Goal: Contribute content: Add original content to the website for others to see

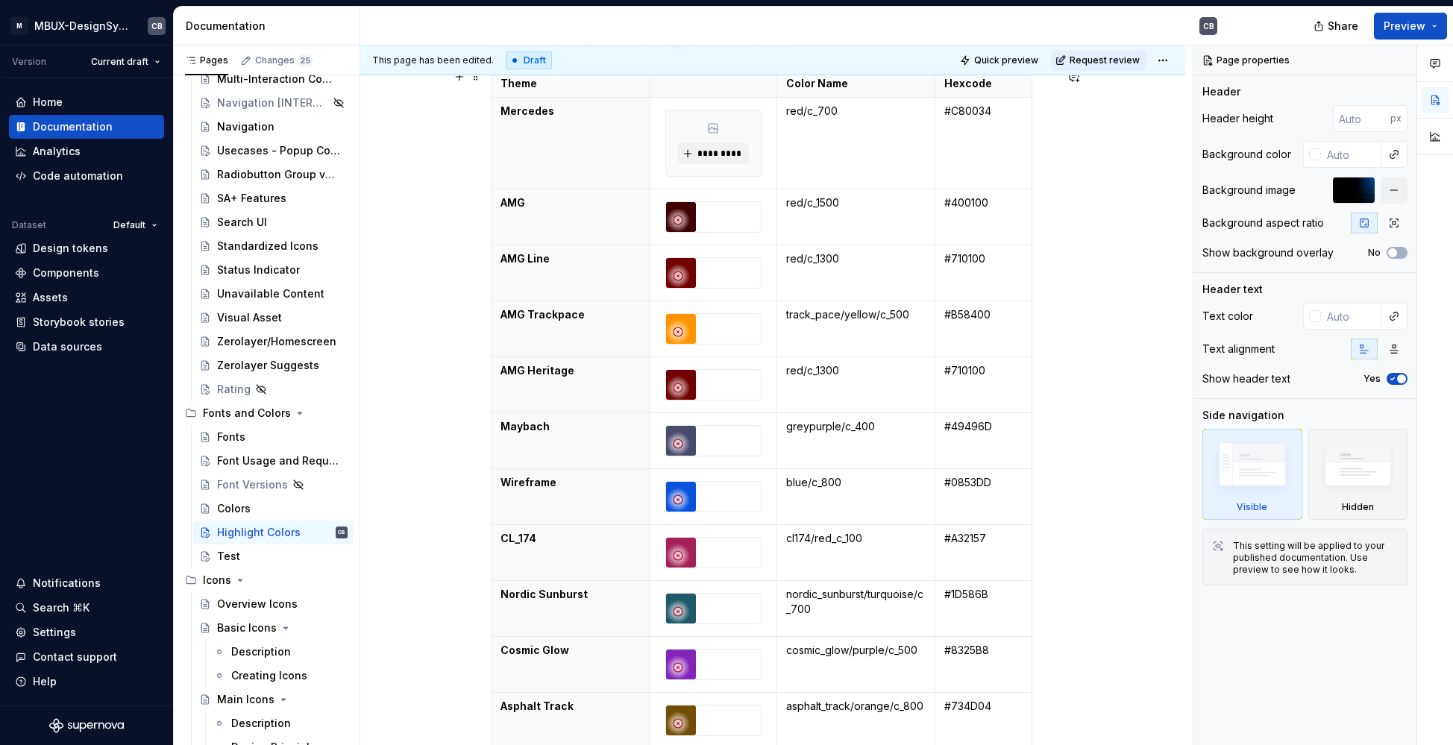
scroll to position [222, 0]
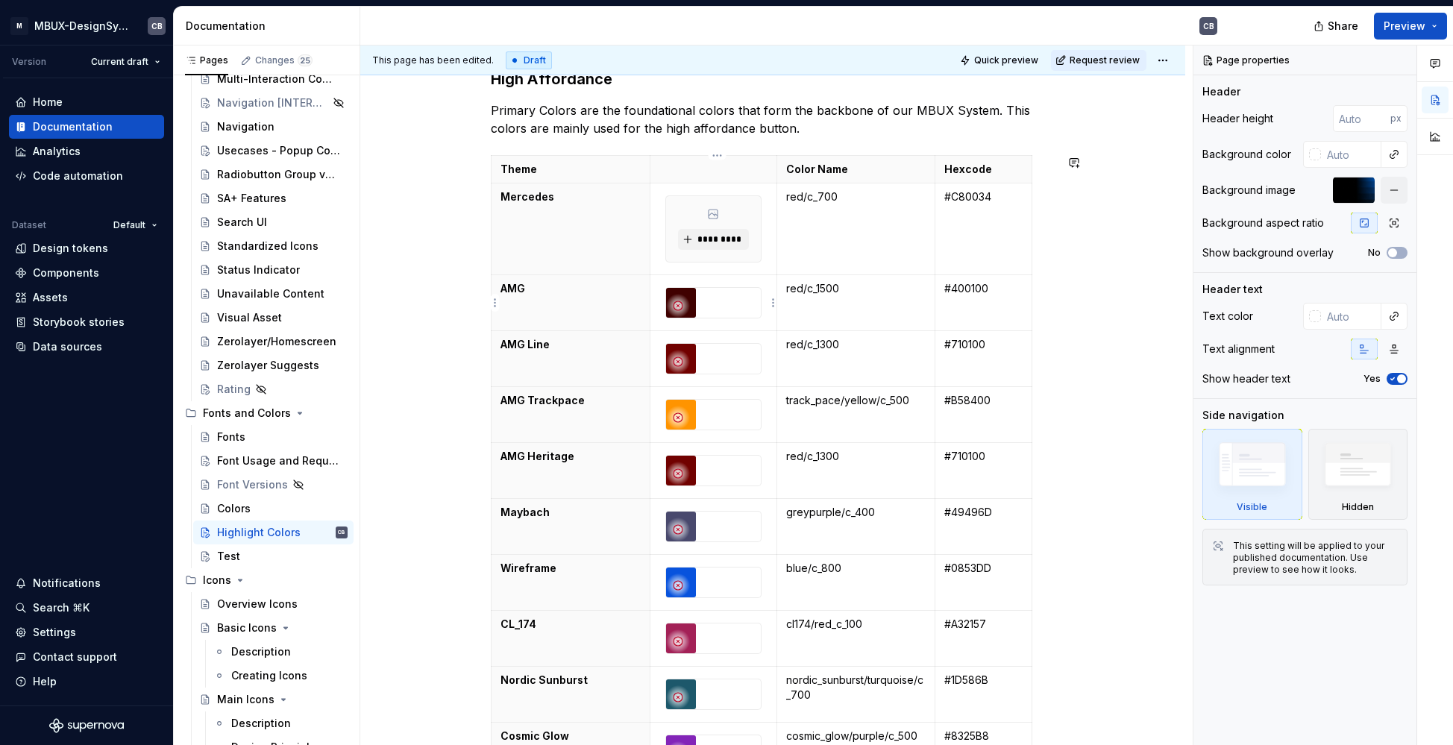
click at [704, 295] on div at bounding box center [713, 303] width 95 height 30
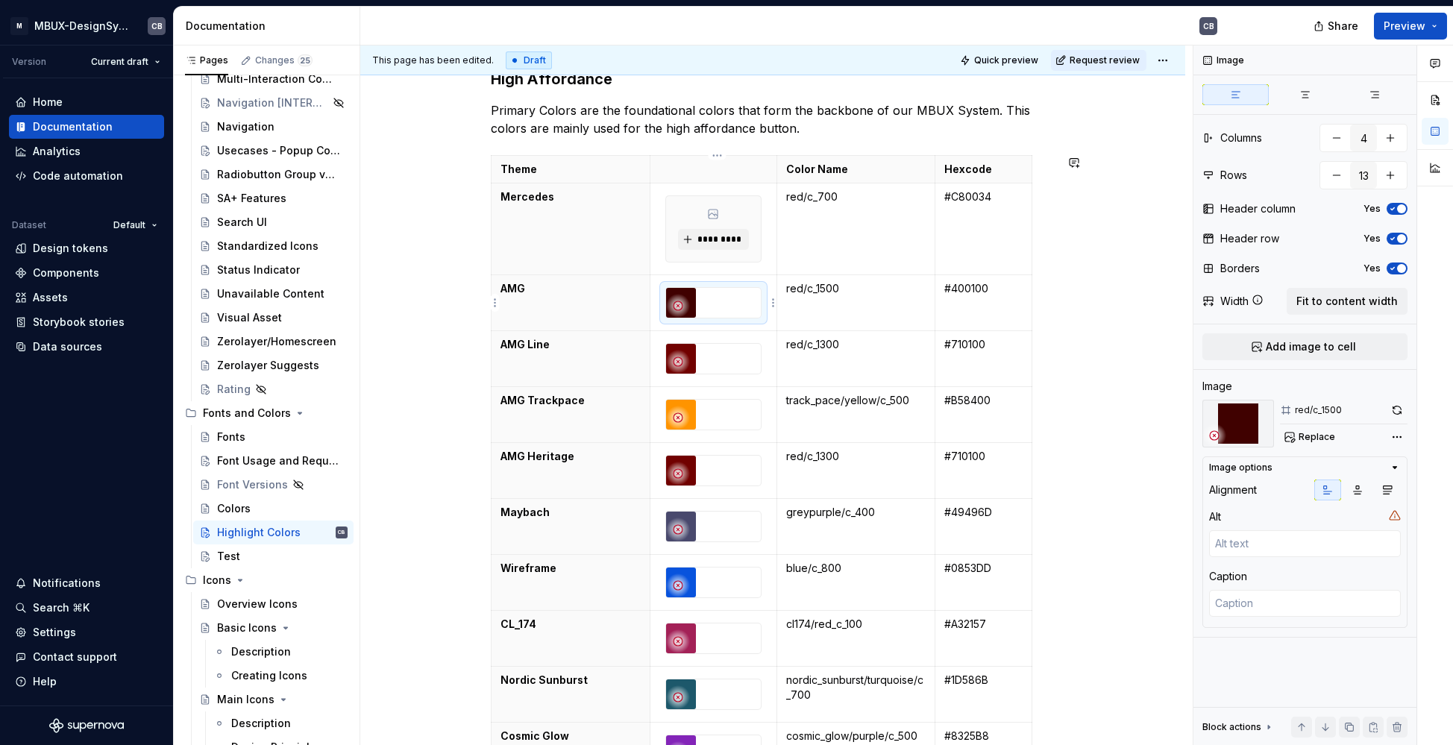
click at [762, 301] on div at bounding box center [714, 302] width 96 height 31
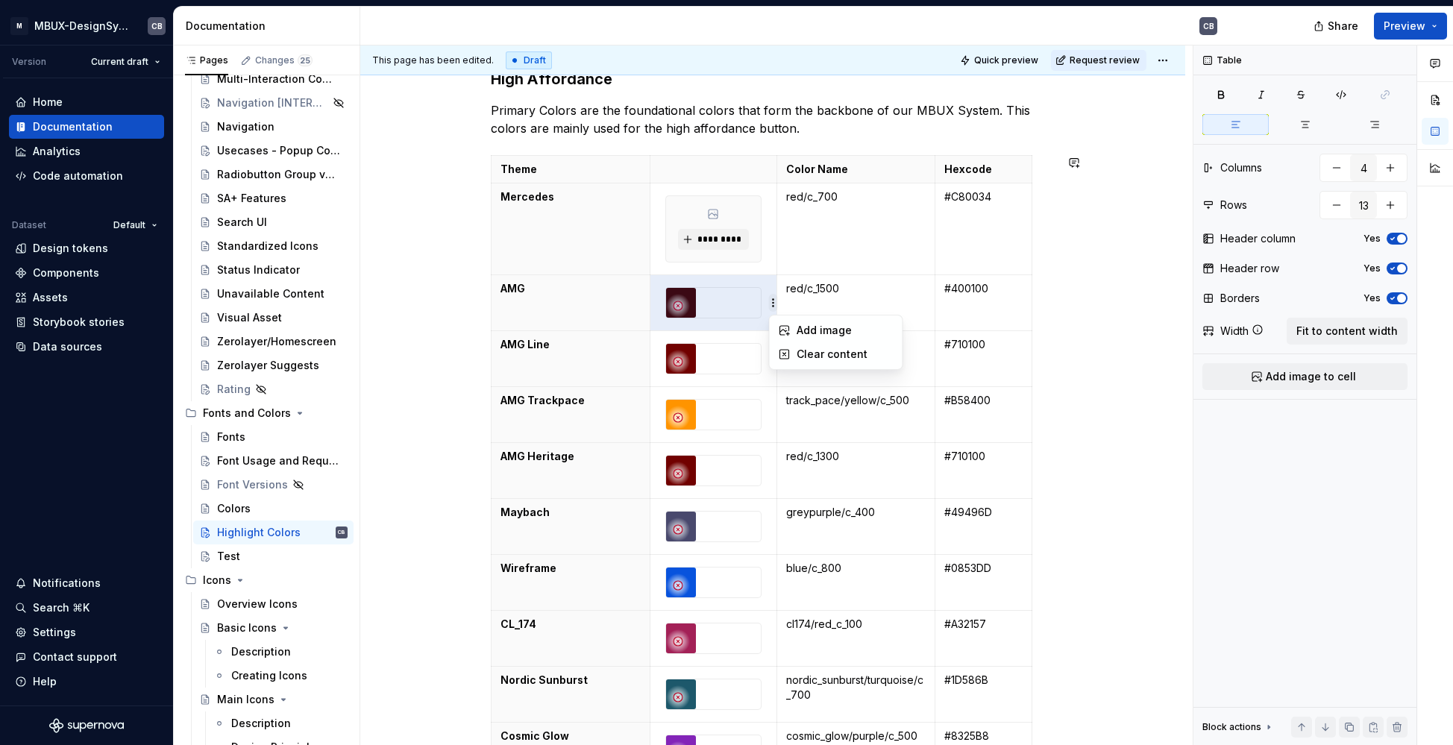
click at [771, 304] on html "M MBUX-DesignSystem CB Version Current draft Home Documentation Analytics Code …" at bounding box center [726, 372] width 1453 height 745
click at [745, 288] on html "M MBUX-DesignSystem CB Version Current draft Home Documentation Analytics Code …" at bounding box center [726, 372] width 1453 height 745
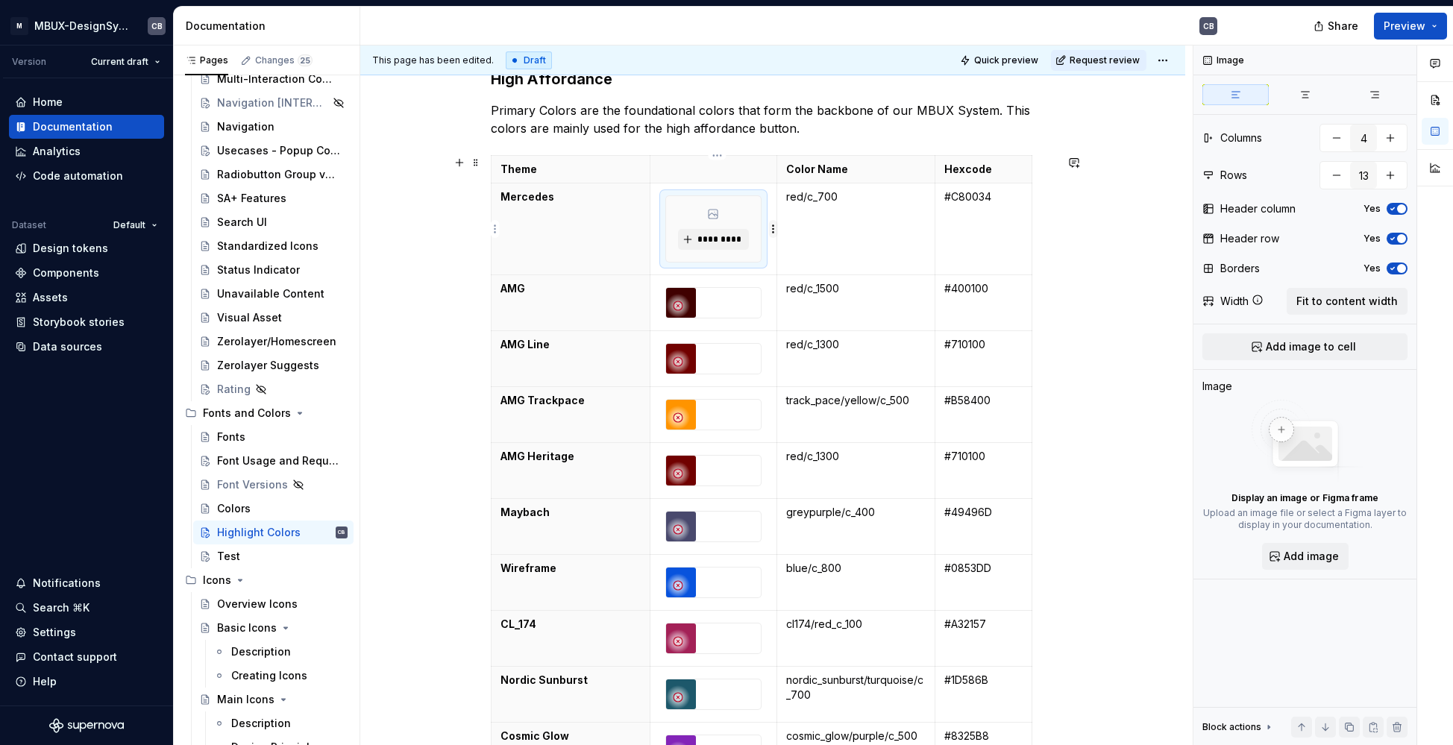
drag, startPoint x: 757, startPoint y: 251, endPoint x: 770, endPoint y: 233, distance: 22.6
click at [758, 251] on div "*********" at bounding box center [713, 229] width 95 height 66
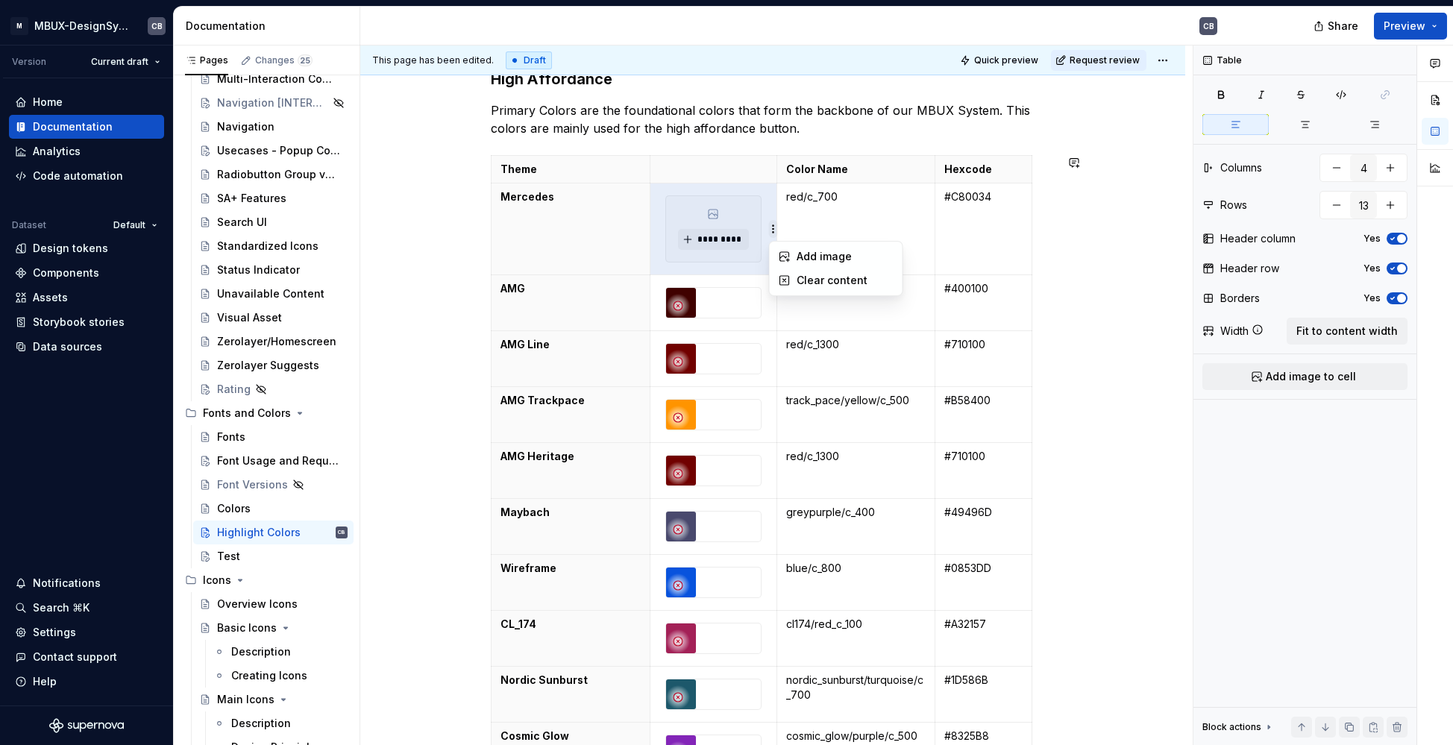
click at [771, 230] on html "M MBUX-DesignSystem CB Version Current draft Home Documentation Analytics Code …" at bounding box center [726, 372] width 1453 height 745
drag, startPoint x: 776, startPoint y: 230, endPoint x: 795, endPoint y: 283, distance: 56.2
click at [776, 230] on html "M MBUX-DesignSystem CB Version Current draft Home Documentation Analytics Code …" at bounding box center [726, 372] width 1453 height 745
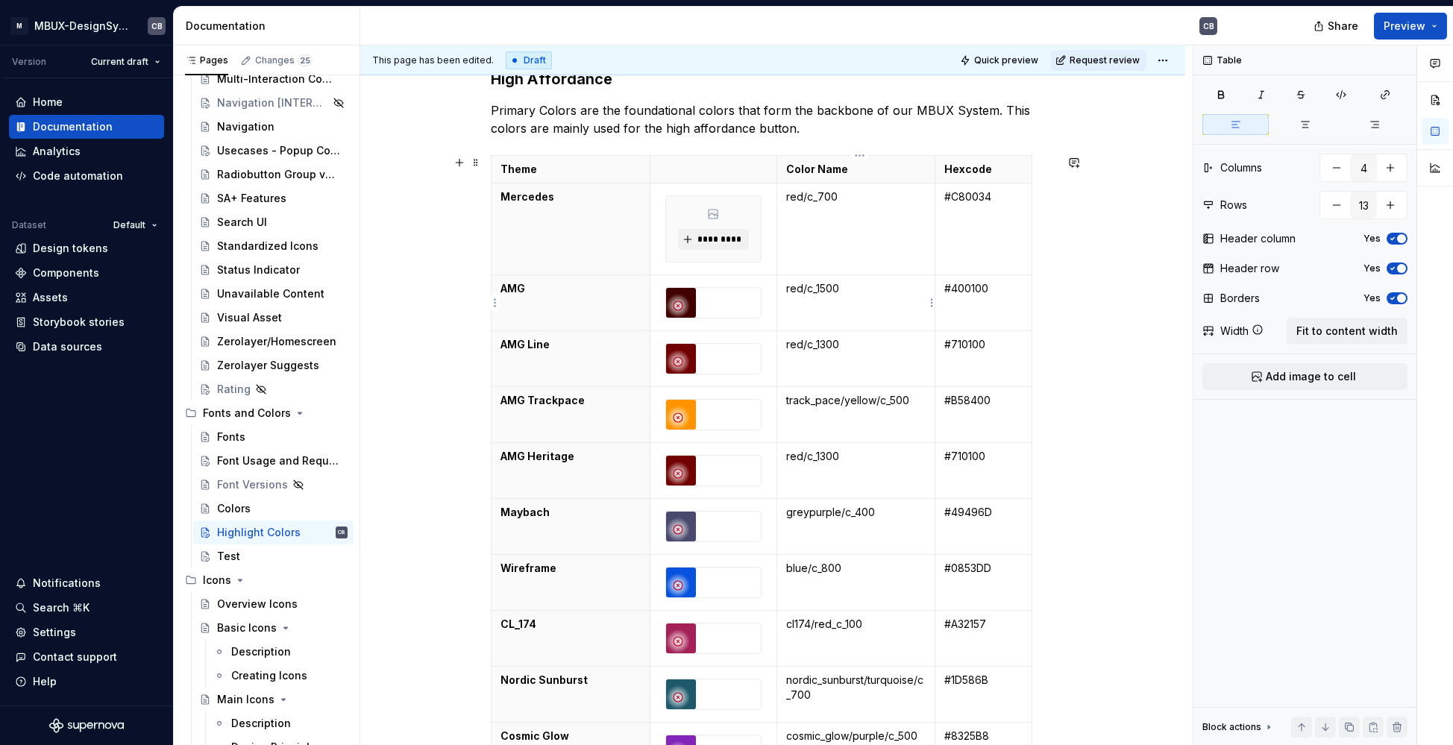
click at [795, 284] on p "red/c_1500" at bounding box center [856, 288] width 140 height 15
click at [758, 235] on div "*********" at bounding box center [713, 229] width 95 height 66
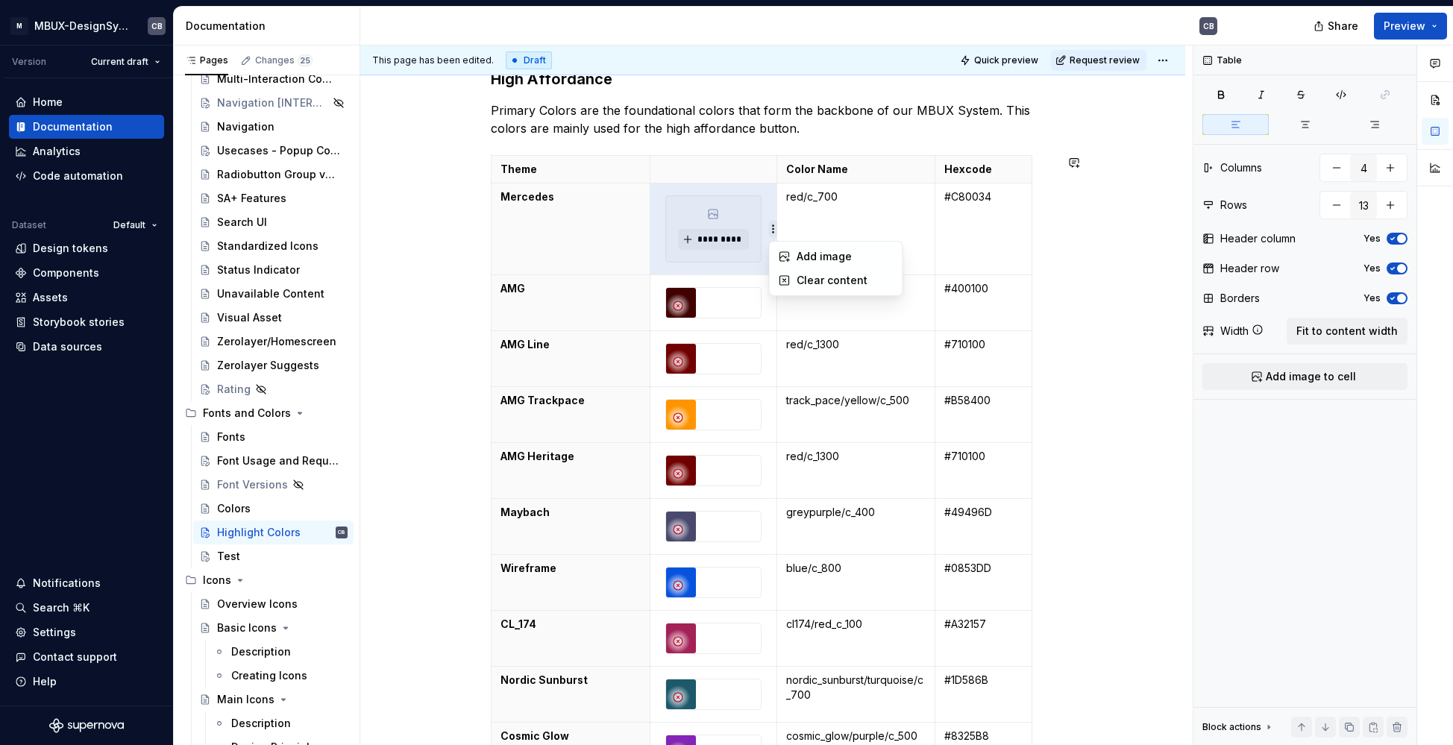
click at [774, 228] on html "M MBUX-DesignSystem CB Version Current draft Home Documentation Analytics Code …" at bounding box center [726, 372] width 1453 height 745
drag, startPoint x: 795, startPoint y: 278, endPoint x: 760, endPoint y: 249, distance: 45.6
click at [795, 278] on div "Clear content" at bounding box center [836, 281] width 127 height 24
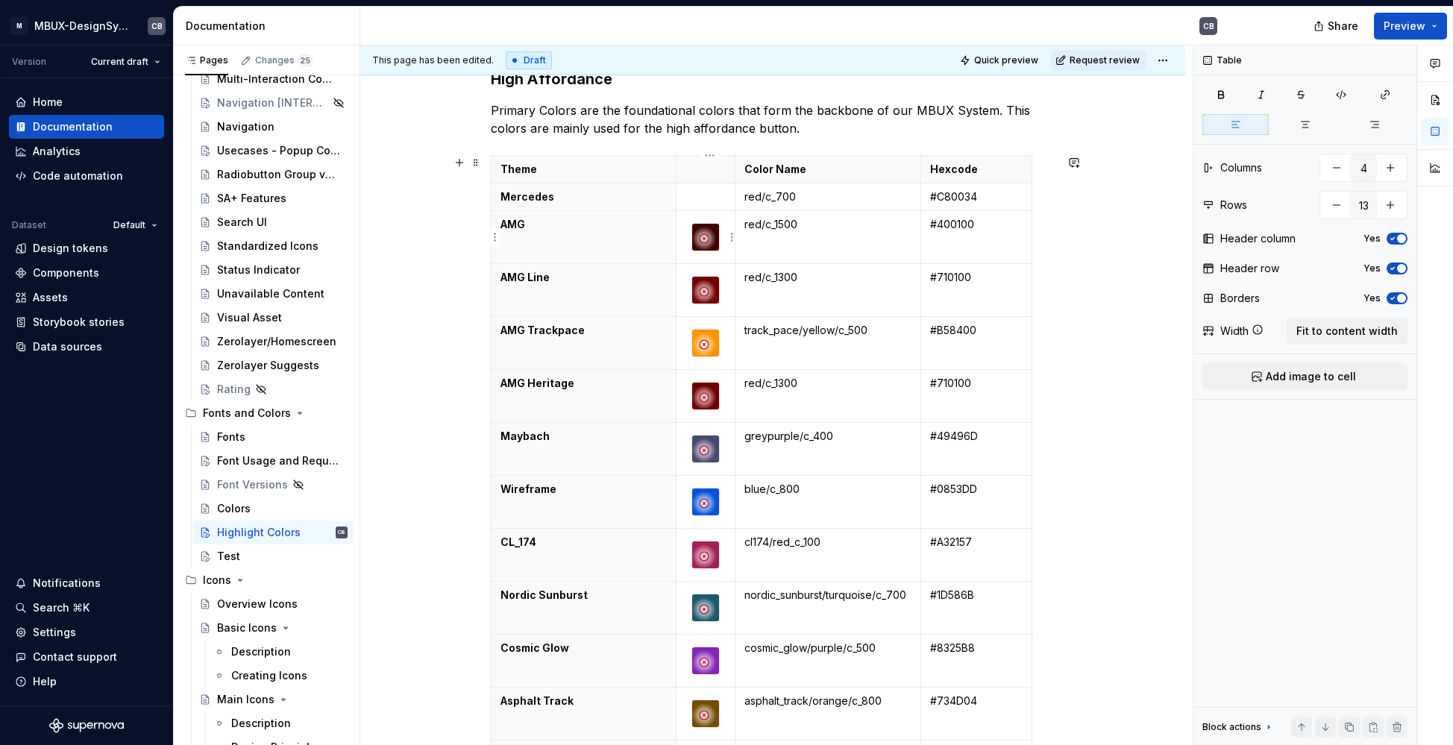
click at [716, 232] on div at bounding box center [704, 239] width 24 height 24
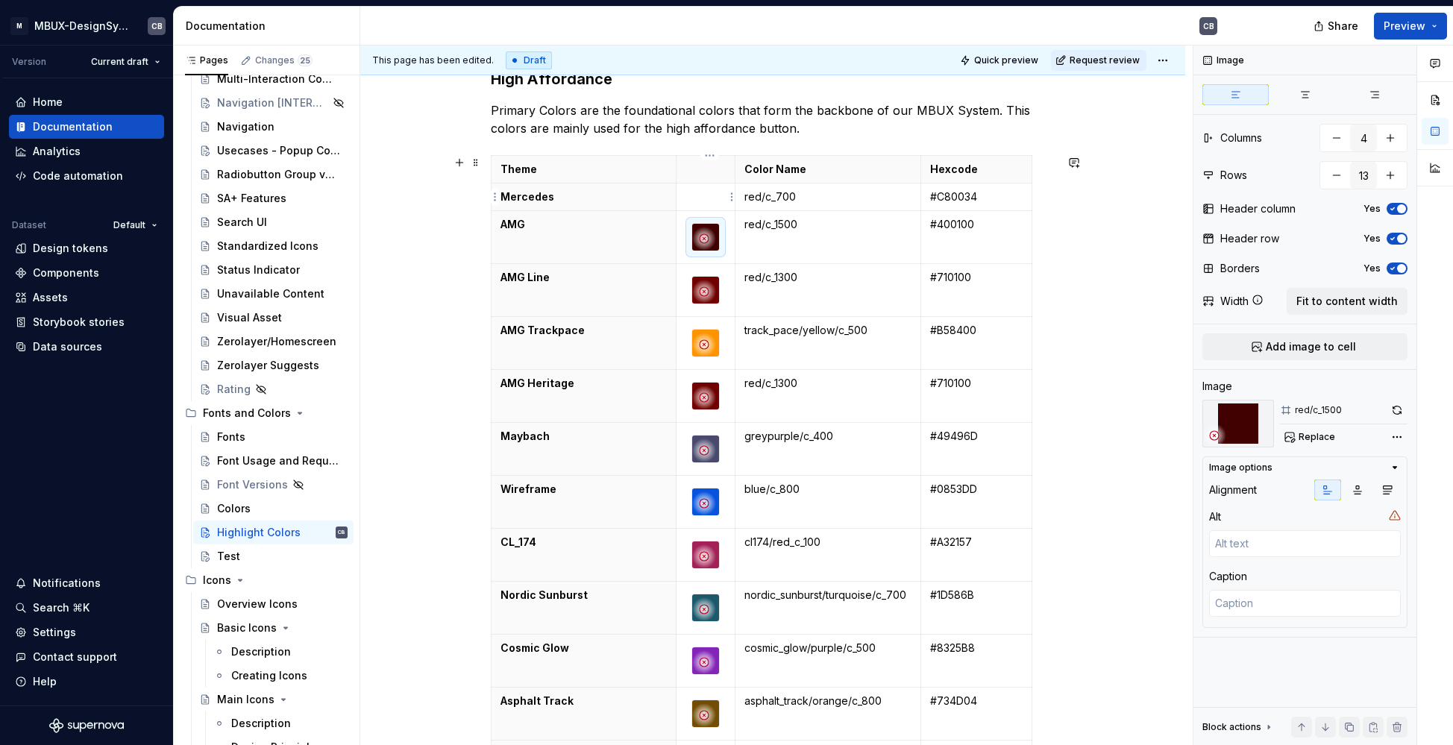
click at [718, 204] on p at bounding box center [706, 197] width 40 height 15
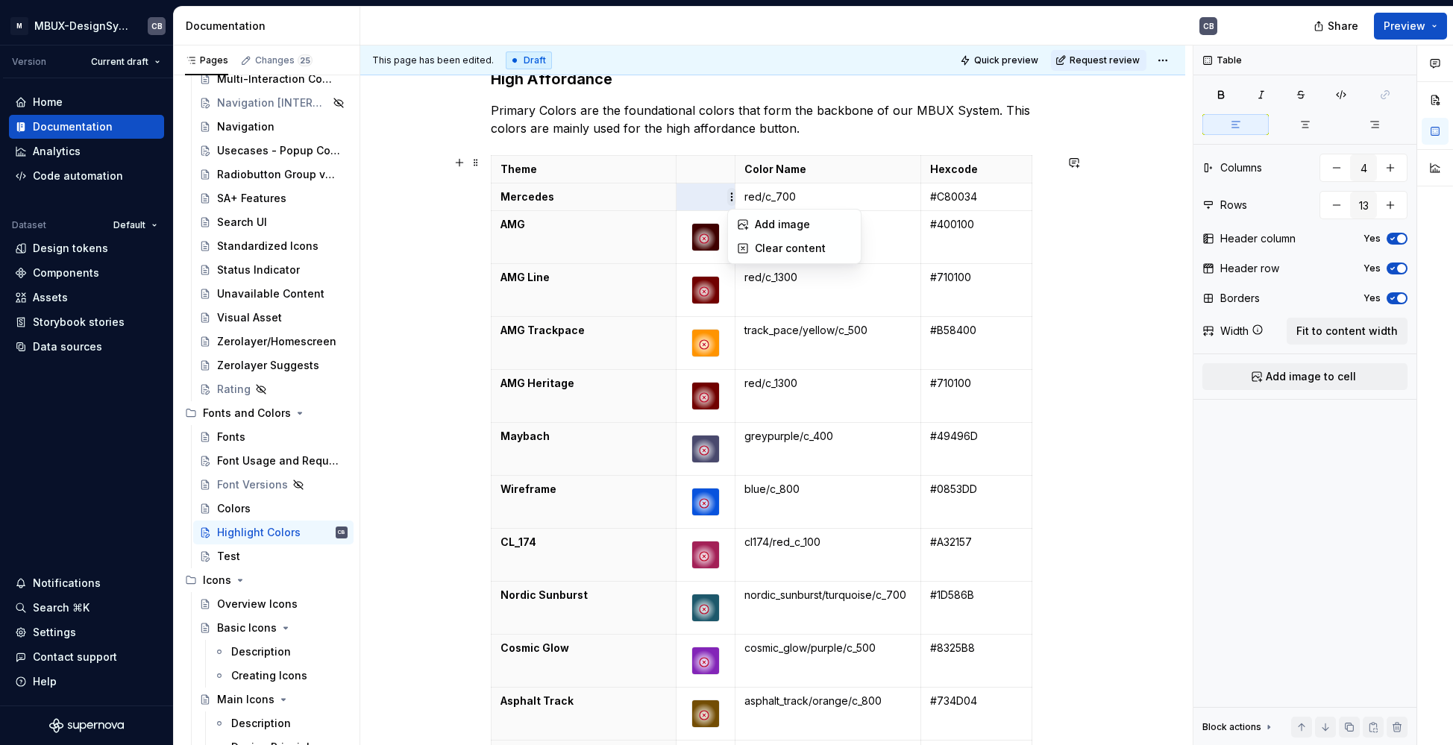
click at [734, 198] on html "M MBUX-DesignSystem CB Version Current draft Home Documentation Analytics Code …" at bounding box center [726, 372] width 1453 height 745
click at [762, 225] on div "Add image" at bounding box center [803, 224] width 97 height 15
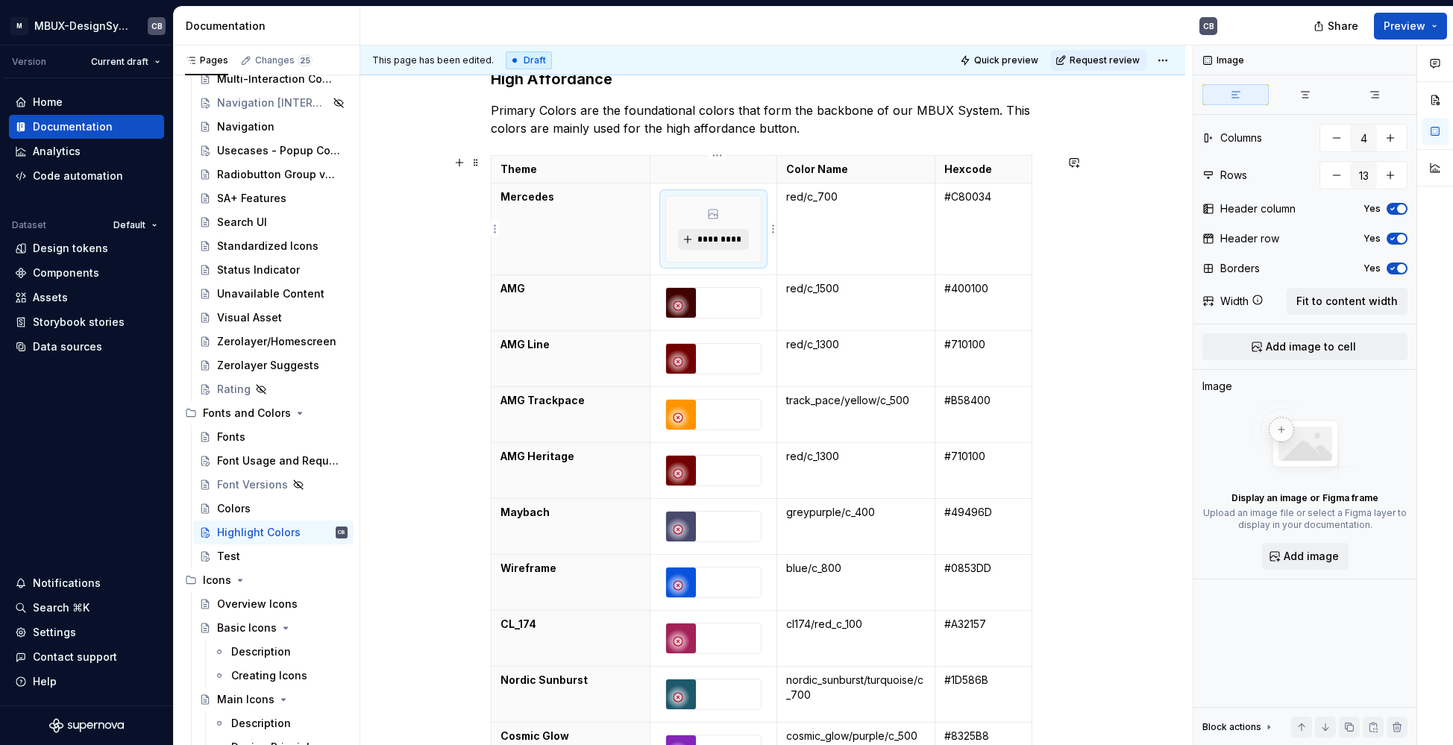
click at [704, 242] on span "*********" at bounding box center [720, 240] width 46 height 12
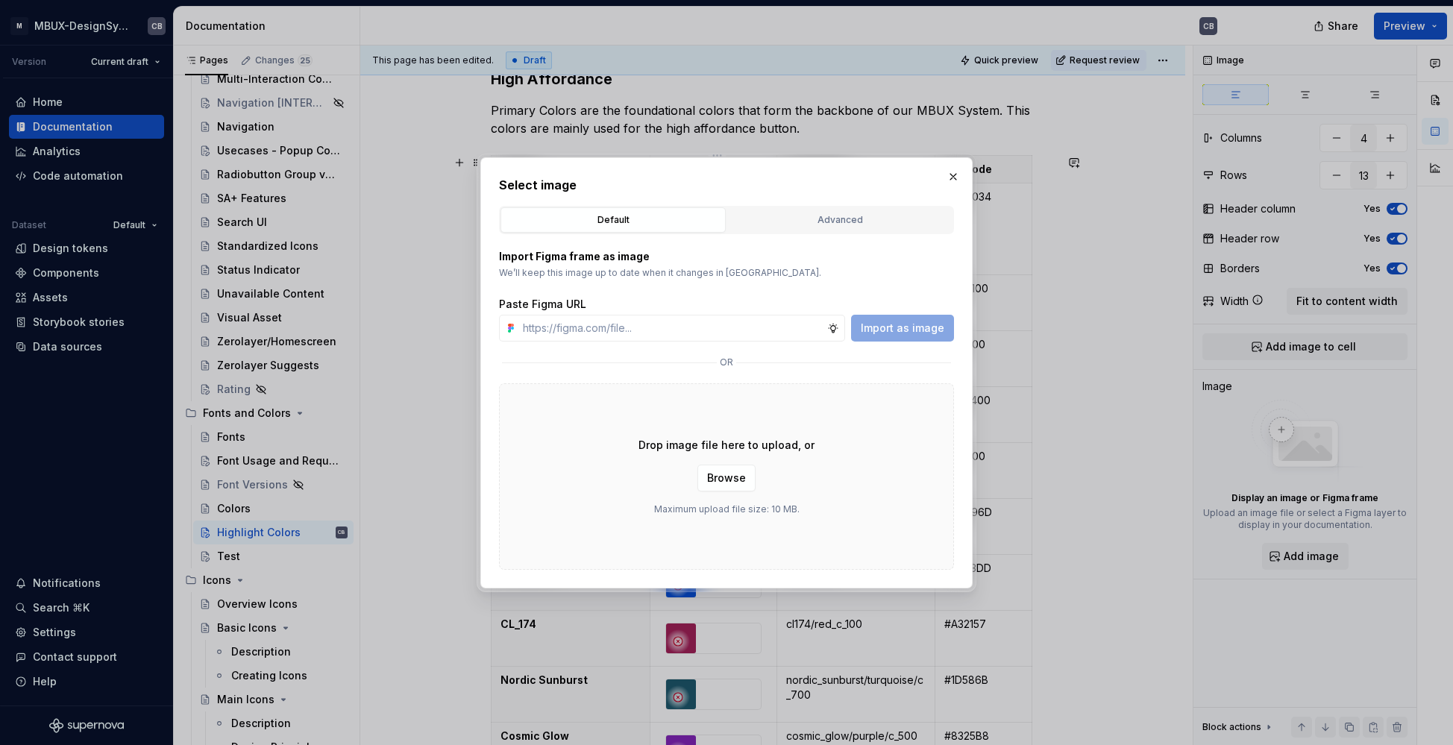
type textarea "*"
type input "[URL][DOMAIN_NAME]"
click at [871, 323] on span "Import as image" at bounding box center [903, 328] width 84 height 15
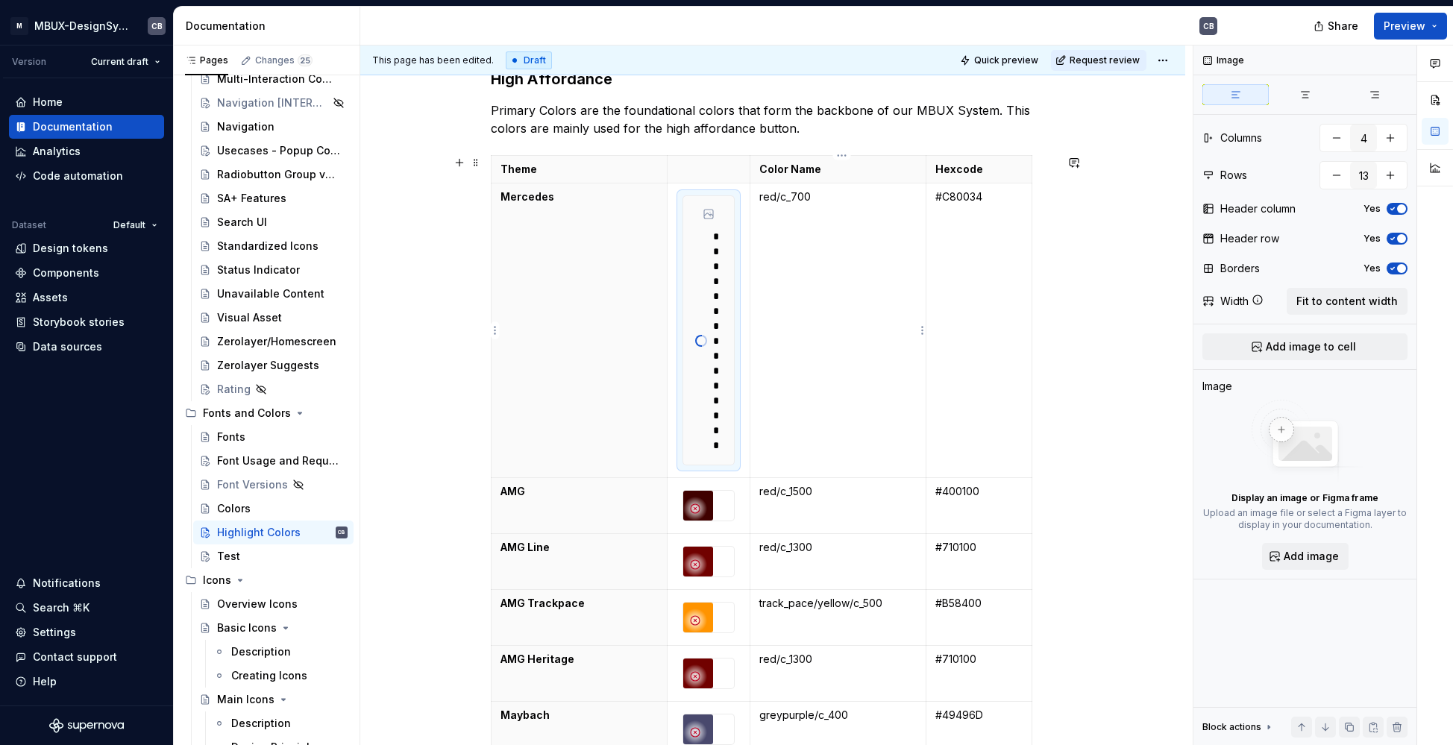
click at [880, 329] on td "red/c_700" at bounding box center [839, 331] width 176 height 295
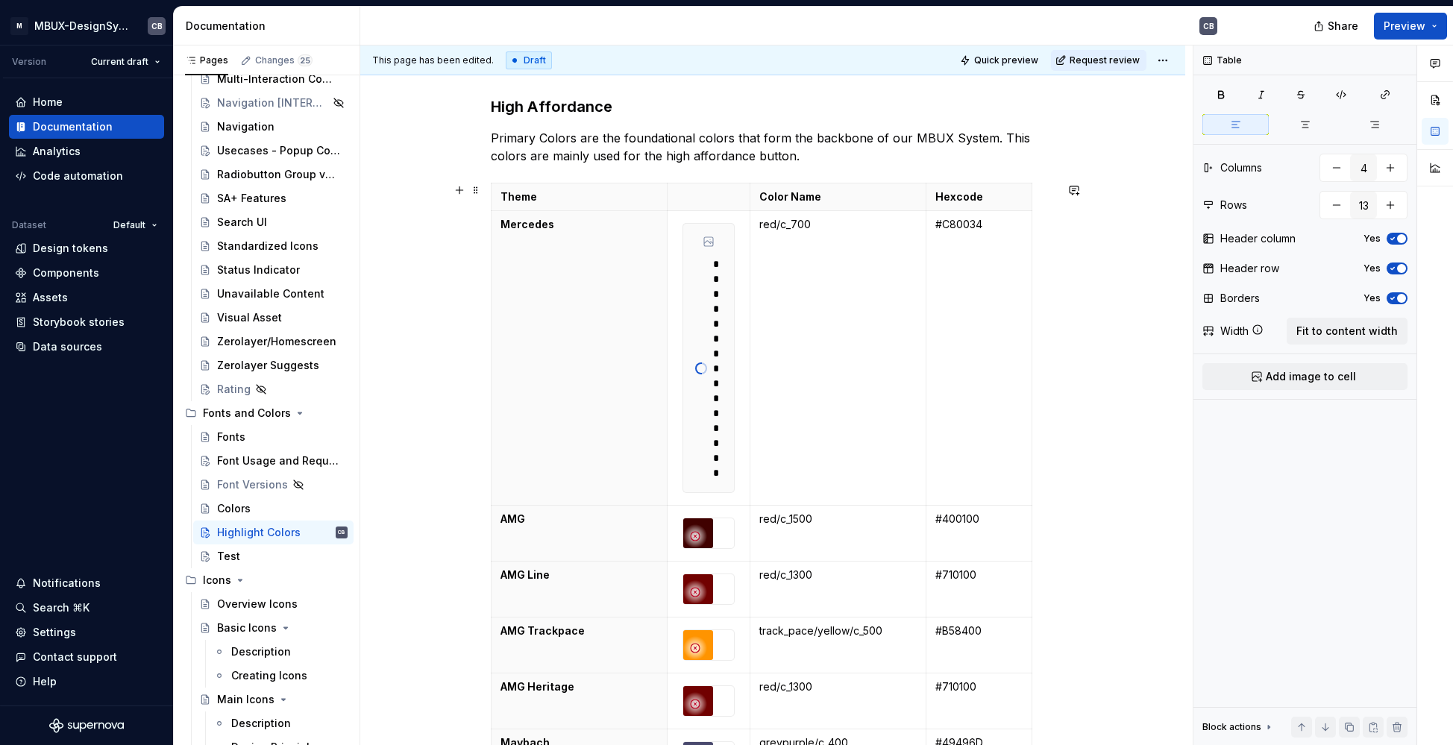
scroll to position [185, 0]
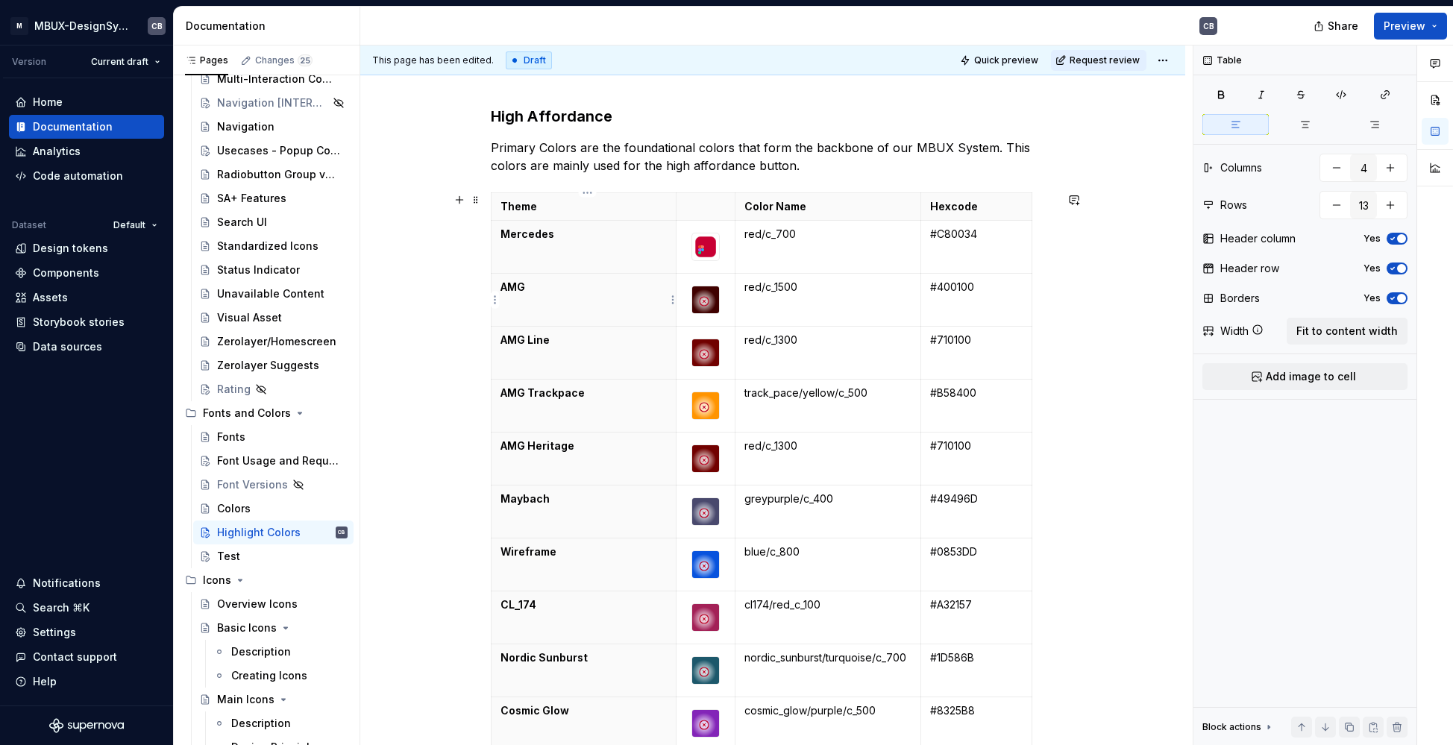
click at [625, 304] on th "AMG" at bounding box center [584, 300] width 185 height 53
click at [635, 254] on th "Mercedes" at bounding box center [584, 247] width 185 height 53
click at [977, 67] on button "Quick preview" at bounding box center [1001, 60] width 90 height 21
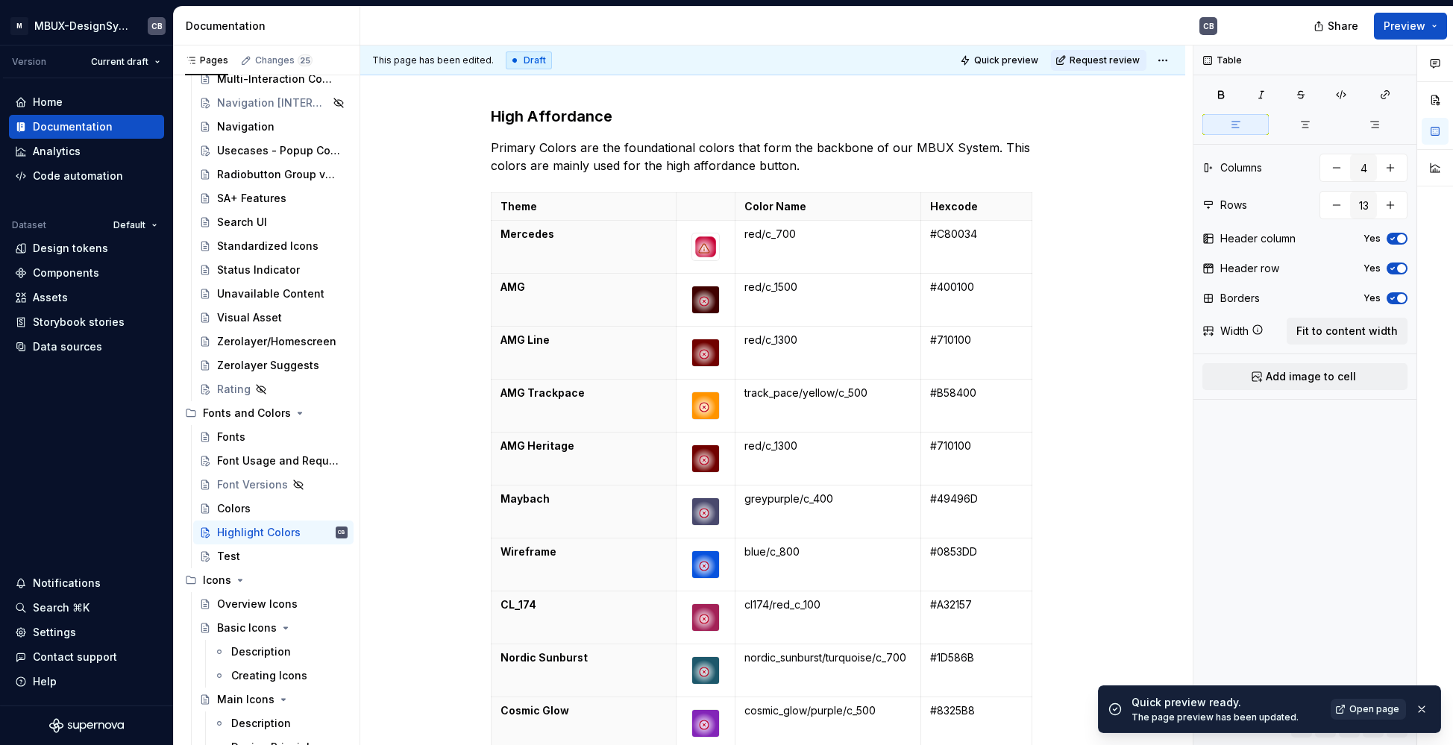
click at [1374, 717] on link "Open page" at bounding box center [1368, 709] width 75 height 21
click at [764, 234] on p "red/c_700" at bounding box center [828, 234] width 166 height 15
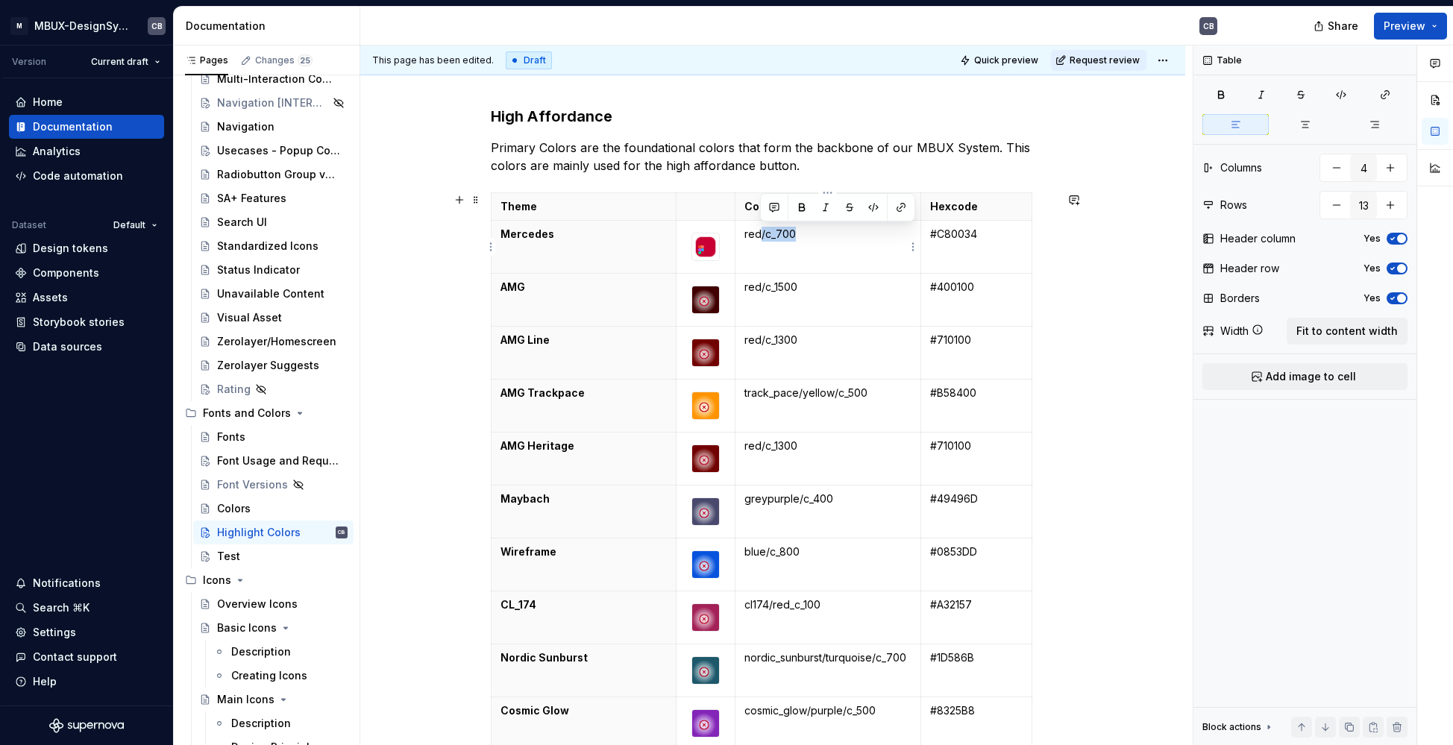
type textarea "*"
drag, startPoint x: 826, startPoint y: 239, endPoint x: 745, endPoint y: 230, distance: 81.1
click at [745, 230] on p "red/c_700" at bounding box center [828, 234] width 166 height 15
click at [1317, 124] on button "button" at bounding box center [1305, 124] width 66 height 21
click at [1262, 122] on button "button" at bounding box center [1236, 124] width 66 height 21
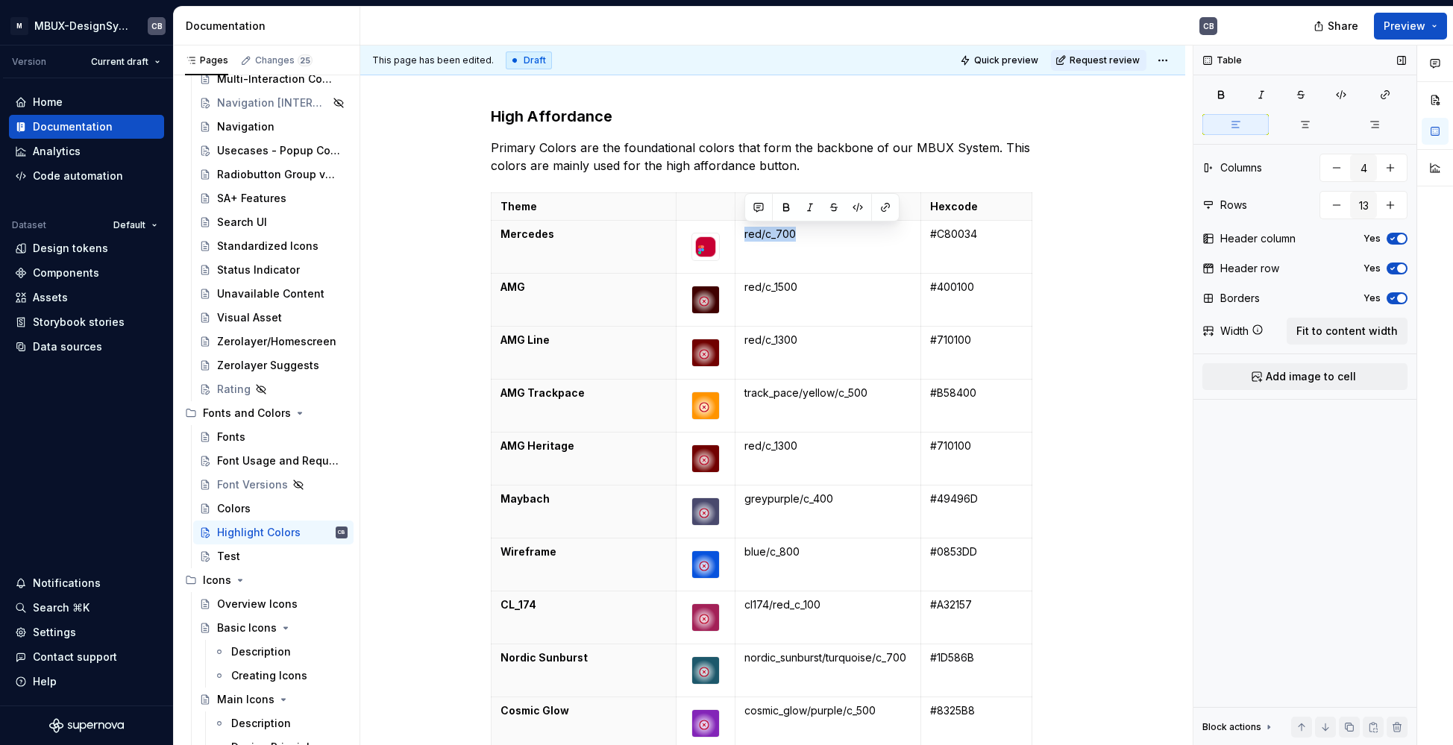
drag, startPoint x: 1430, startPoint y: 101, endPoint x: 1336, endPoint y: 107, distance: 93.4
click at [1336, 107] on div "Comments Open comments No comments yet Select ‘Comment’ from the block context …" at bounding box center [1324, 396] width 260 height 701
click at [675, 264] on th "Mercedes" at bounding box center [584, 247] width 185 height 53
click at [654, 261] on th "Mercedes" at bounding box center [584, 247] width 185 height 53
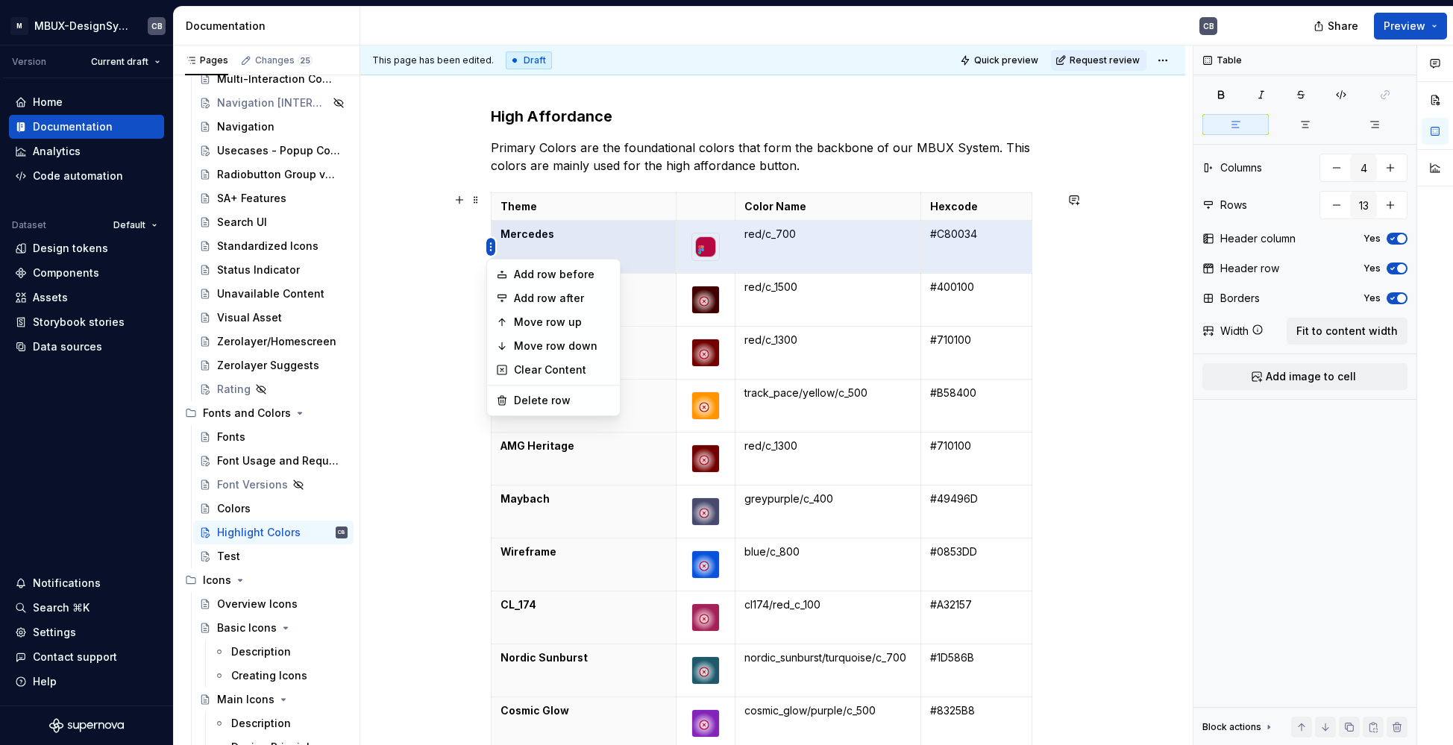
click at [492, 245] on html "M MBUX-DesignSystem CB Version Current draft Home Documentation Analytics Code …" at bounding box center [726, 372] width 1453 height 745
click at [545, 298] on div "Add row after" at bounding box center [562, 298] width 97 height 15
type input "14"
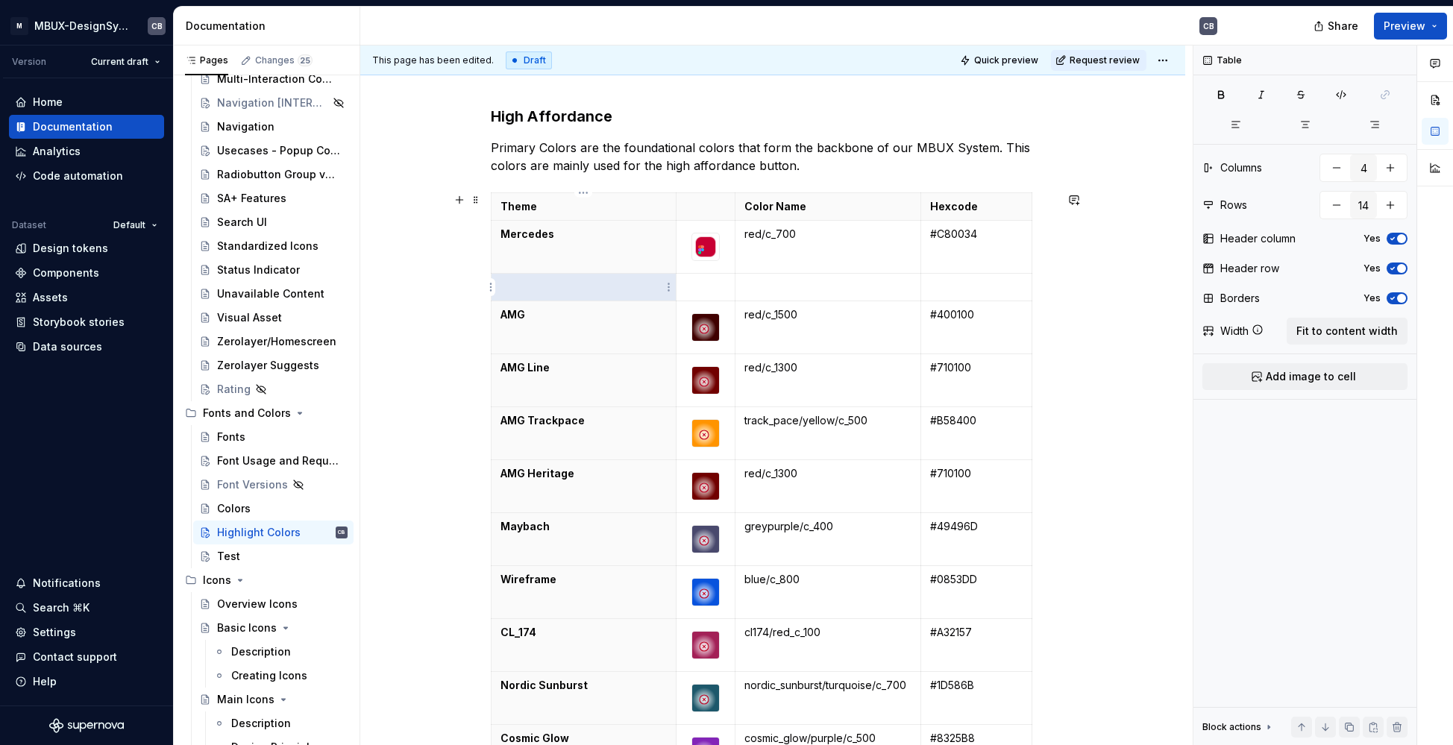
click at [545, 294] on p at bounding box center [584, 287] width 166 height 15
click at [544, 289] on p at bounding box center [584, 287] width 166 height 15
click at [551, 288] on p at bounding box center [584, 287] width 166 height 15
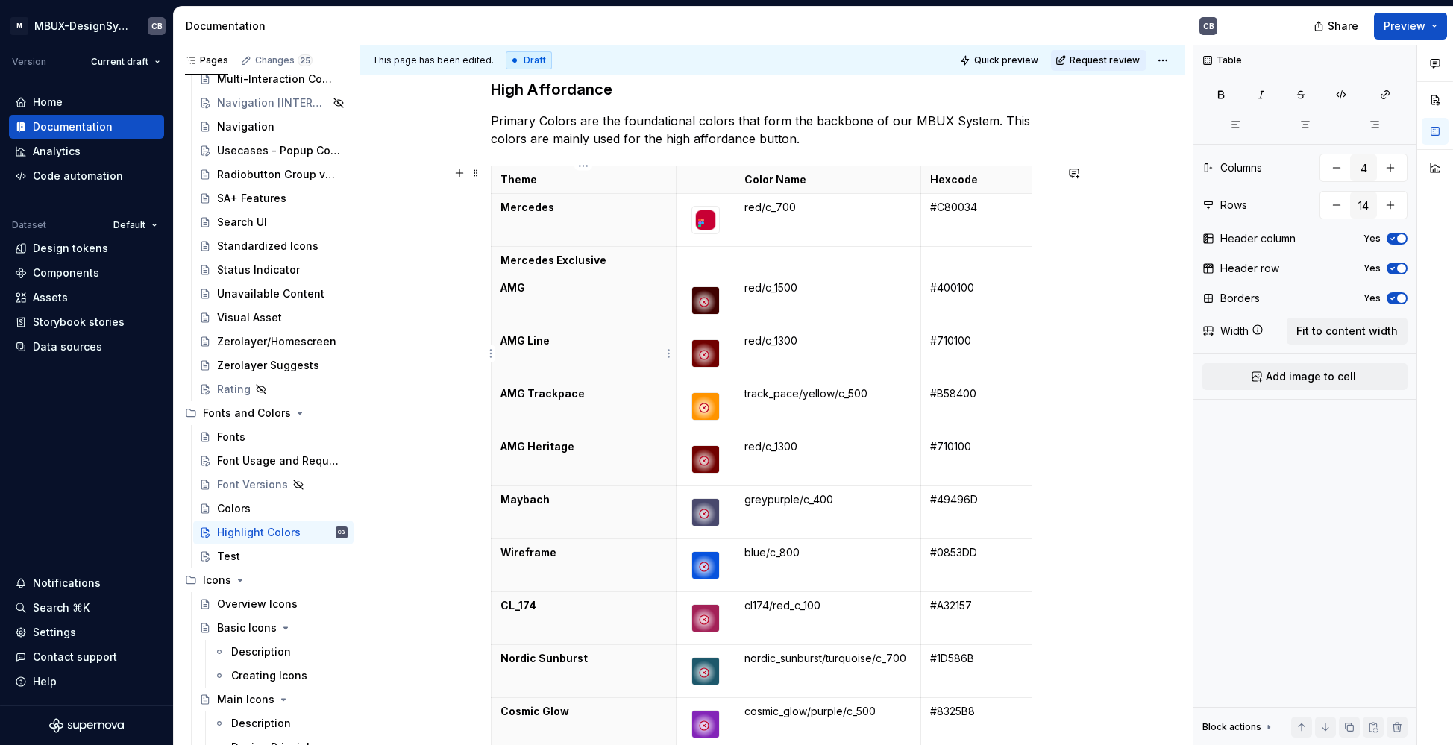
scroll to position [215, 0]
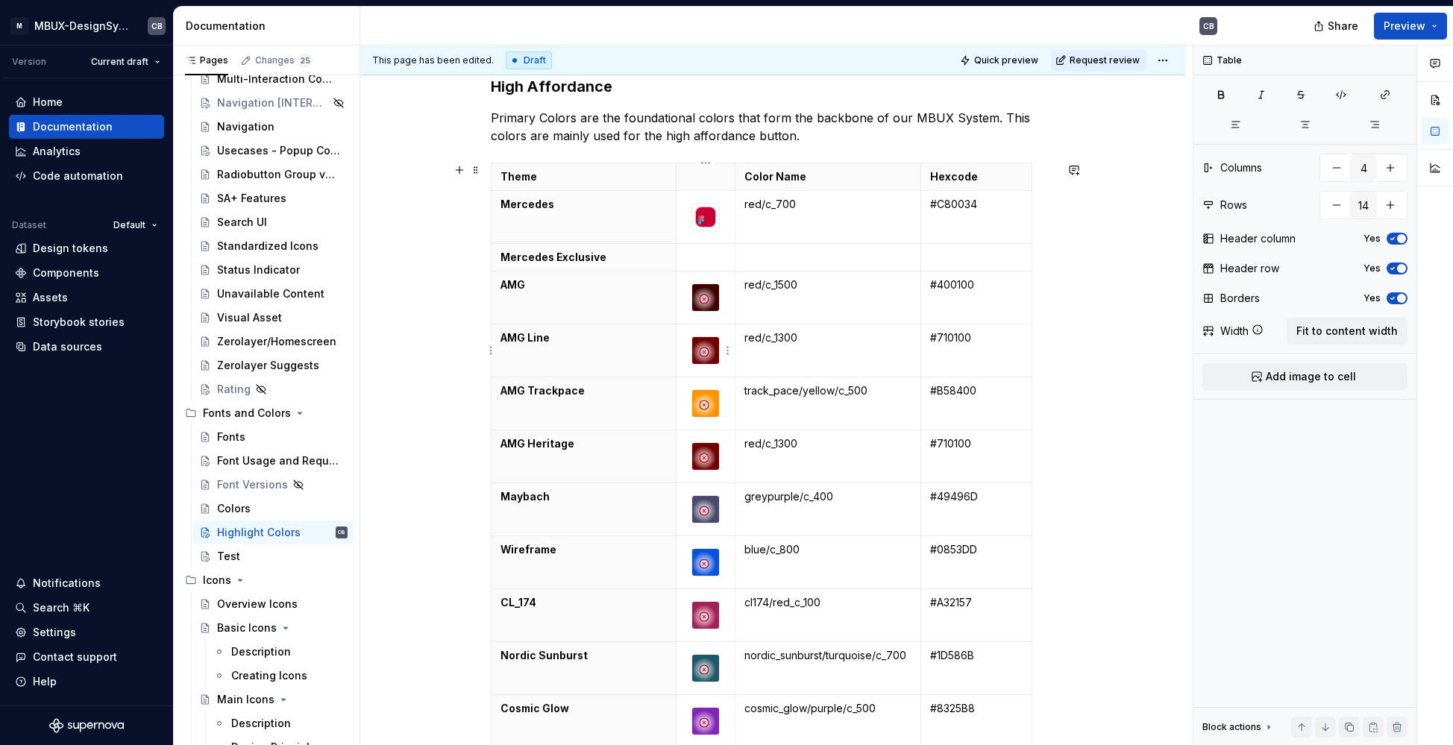
click at [548, 392] on p "AMG Trackpace" at bounding box center [584, 390] width 166 height 15
click at [551, 446] on p "AMG Heritage" at bounding box center [584, 443] width 166 height 15
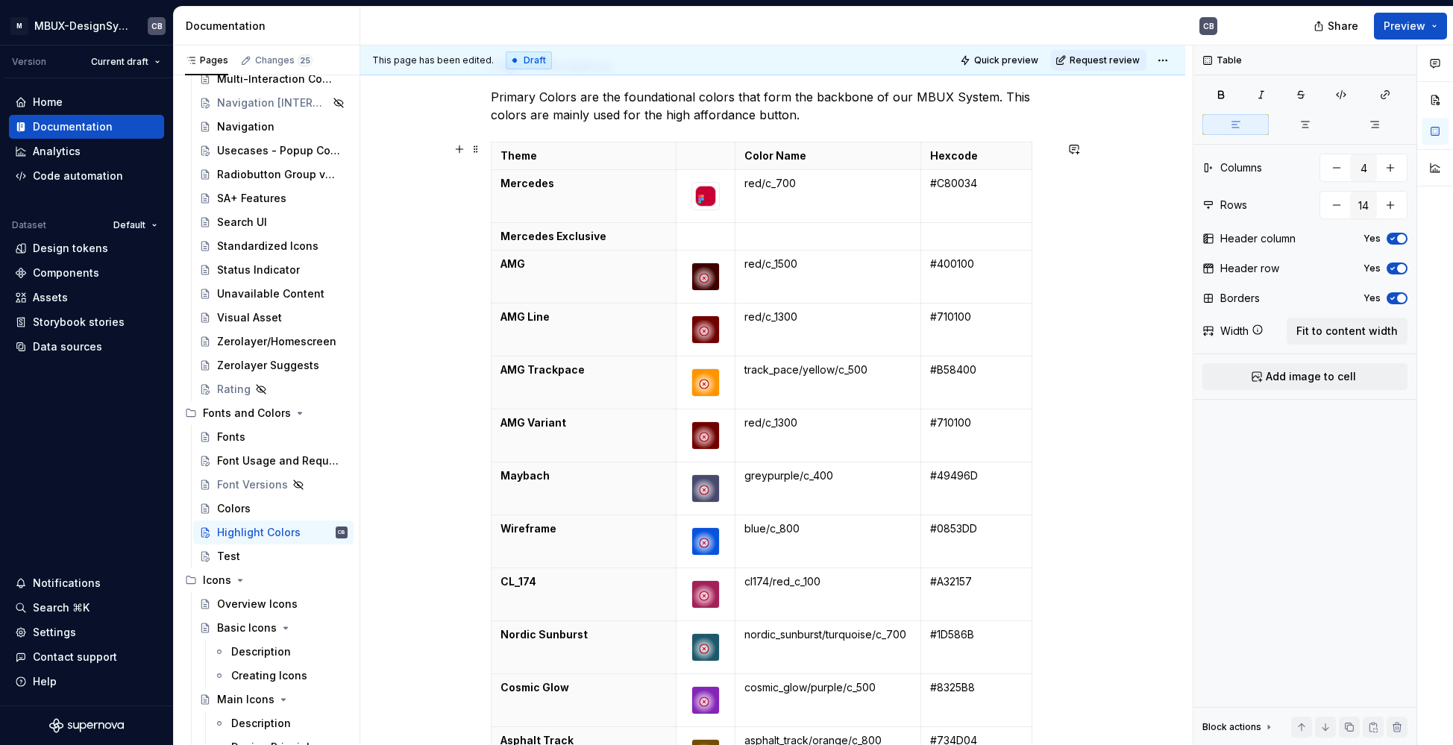
scroll to position [262, 0]
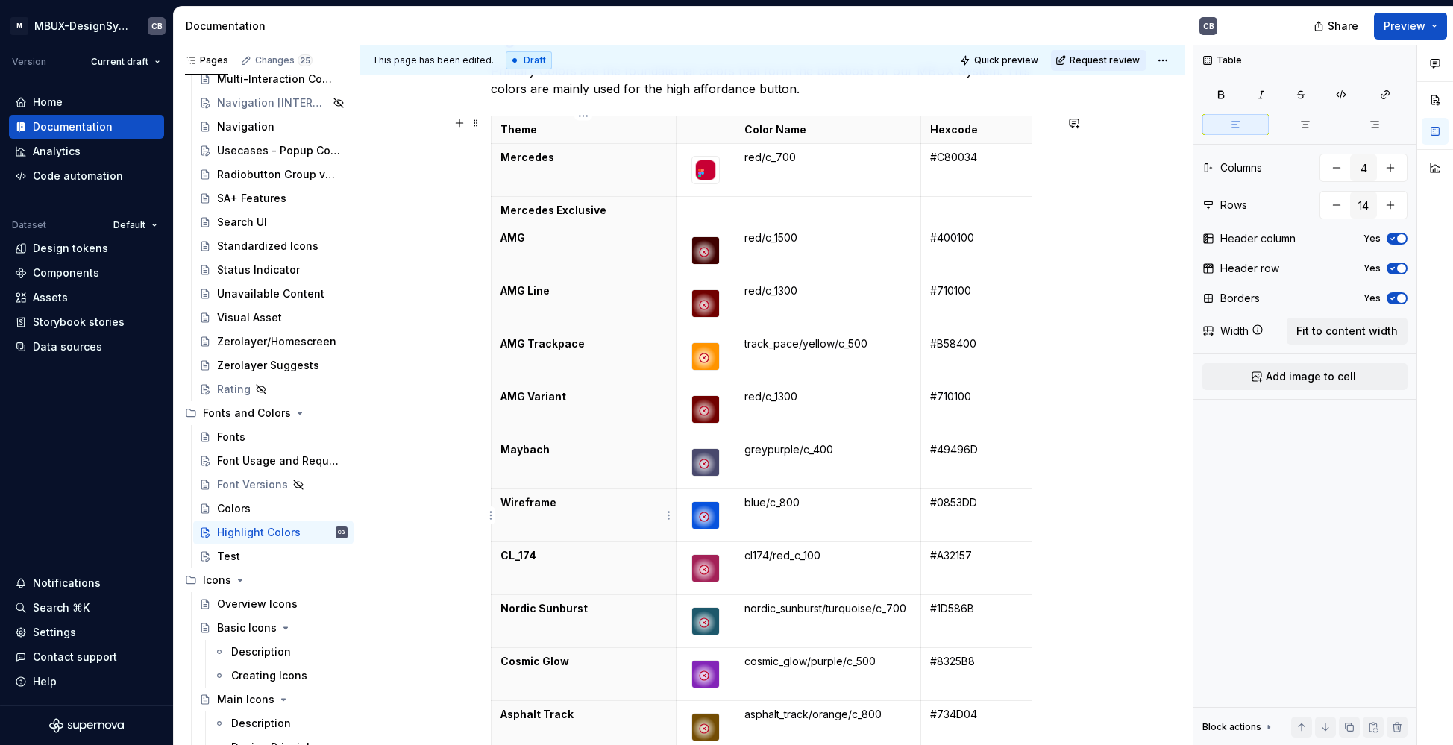
click at [591, 500] on p "Wireframe" at bounding box center [584, 502] width 166 height 15
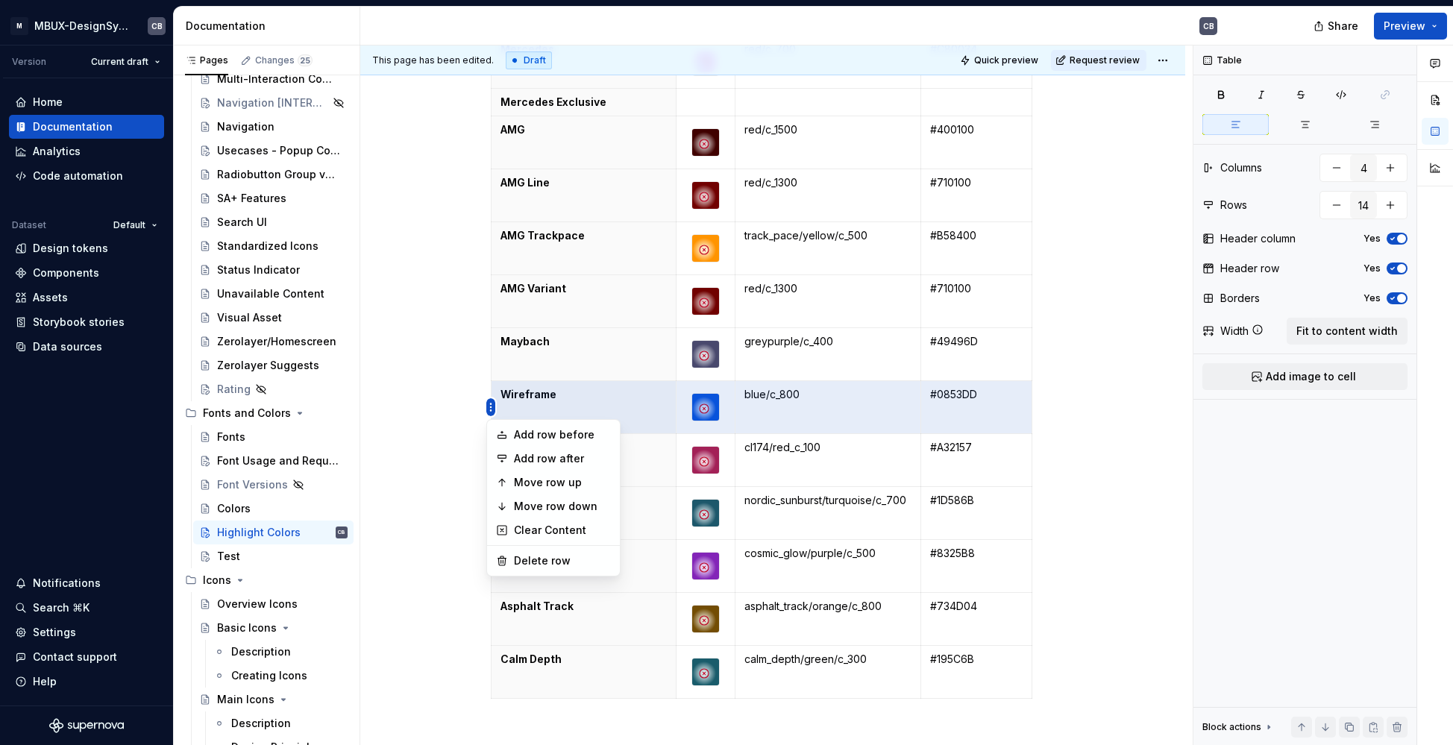
click at [489, 403] on html "M MBUX-DesignSystem CB Version Current draft Home Documentation Analytics Code …" at bounding box center [726, 372] width 1453 height 745
click at [535, 557] on div "Delete row" at bounding box center [562, 561] width 97 height 15
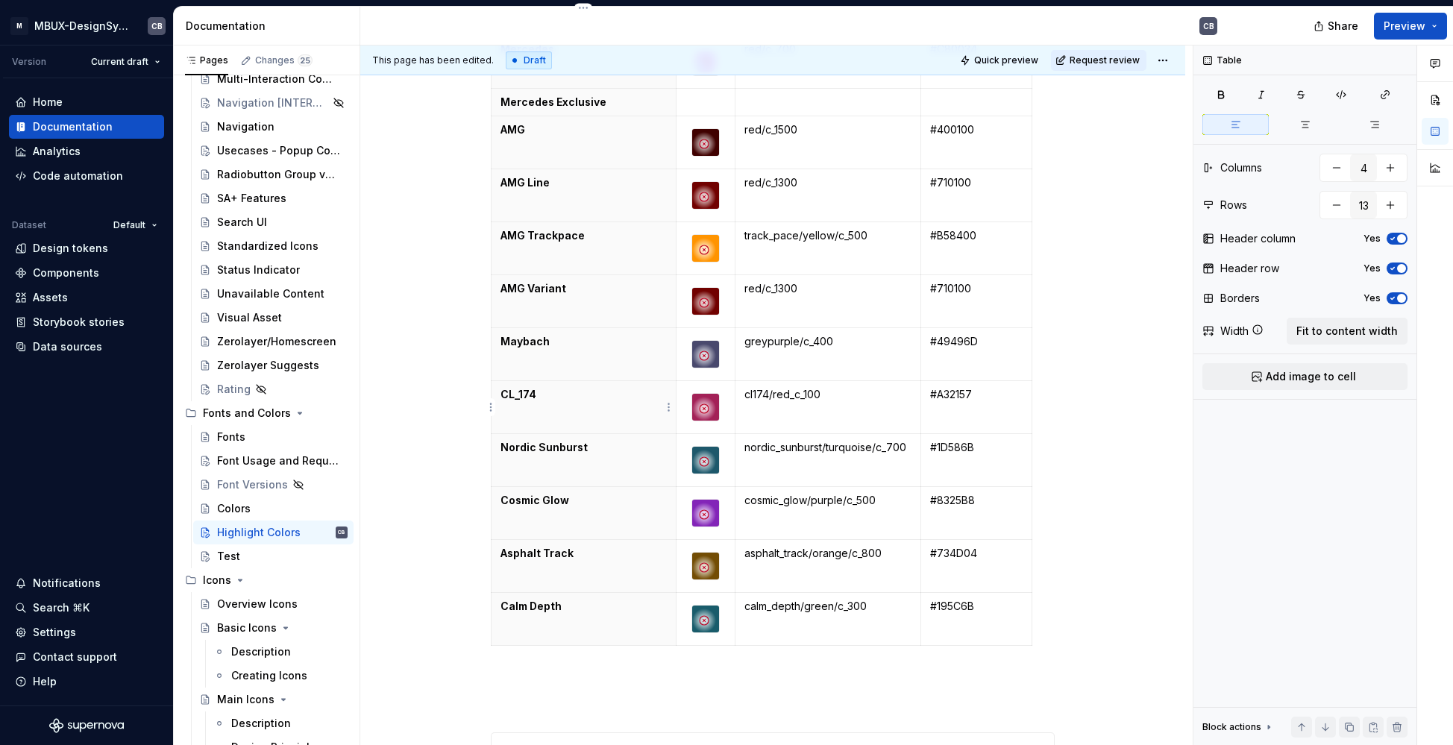
click at [542, 393] on p "CL_174" at bounding box center [584, 394] width 166 height 15
click at [519, 395] on p "CL_174 Edition" at bounding box center [584, 394] width 166 height 15
click at [575, 454] on p "Nordic Sunburst" at bounding box center [584, 447] width 166 height 15
click at [563, 599] on p "Calm Depth" at bounding box center [584, 606] width 166 height 15
drag, startPoint x: 593, startPoint y: 450, endPoint x: 486, endPoint y: 459, distance: 107.8
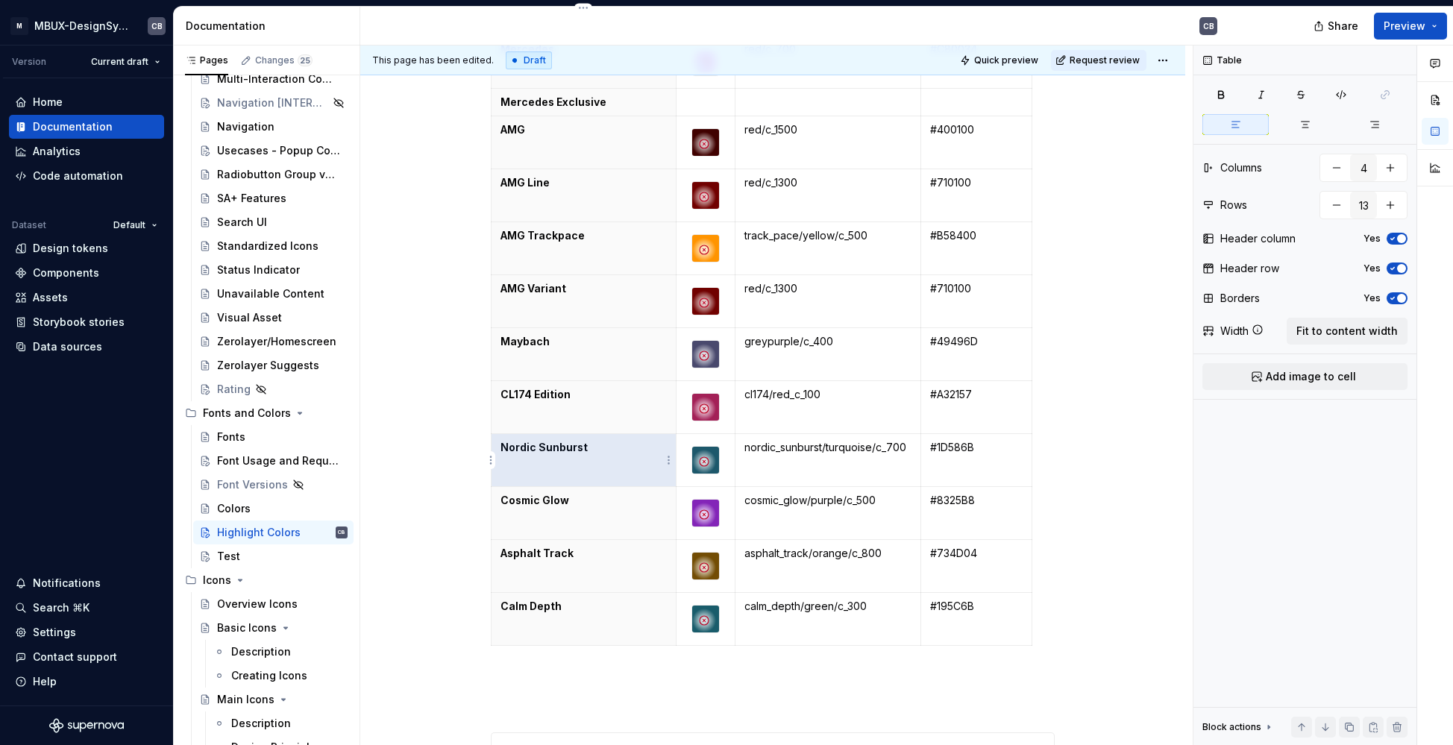
click at [486, 459] on div "**********" at bounding box center [772, 580] width 825 height 1390
click at [576, 460] on th "Nordic Sunburst" at bounding box center [584, 460] width 185 height 53
drag, startPoint x: 590, startPoint y: 448, endPoint x: 517, endPoint y: 448, distance: 73.1
click at [517, 448] on p "Nordic Sunburst" at bounding box center [584, 447] width 166 height 15
click at [542, 613] on p "Calm Depth" at bounding box center [584, 606] width 166 height 15
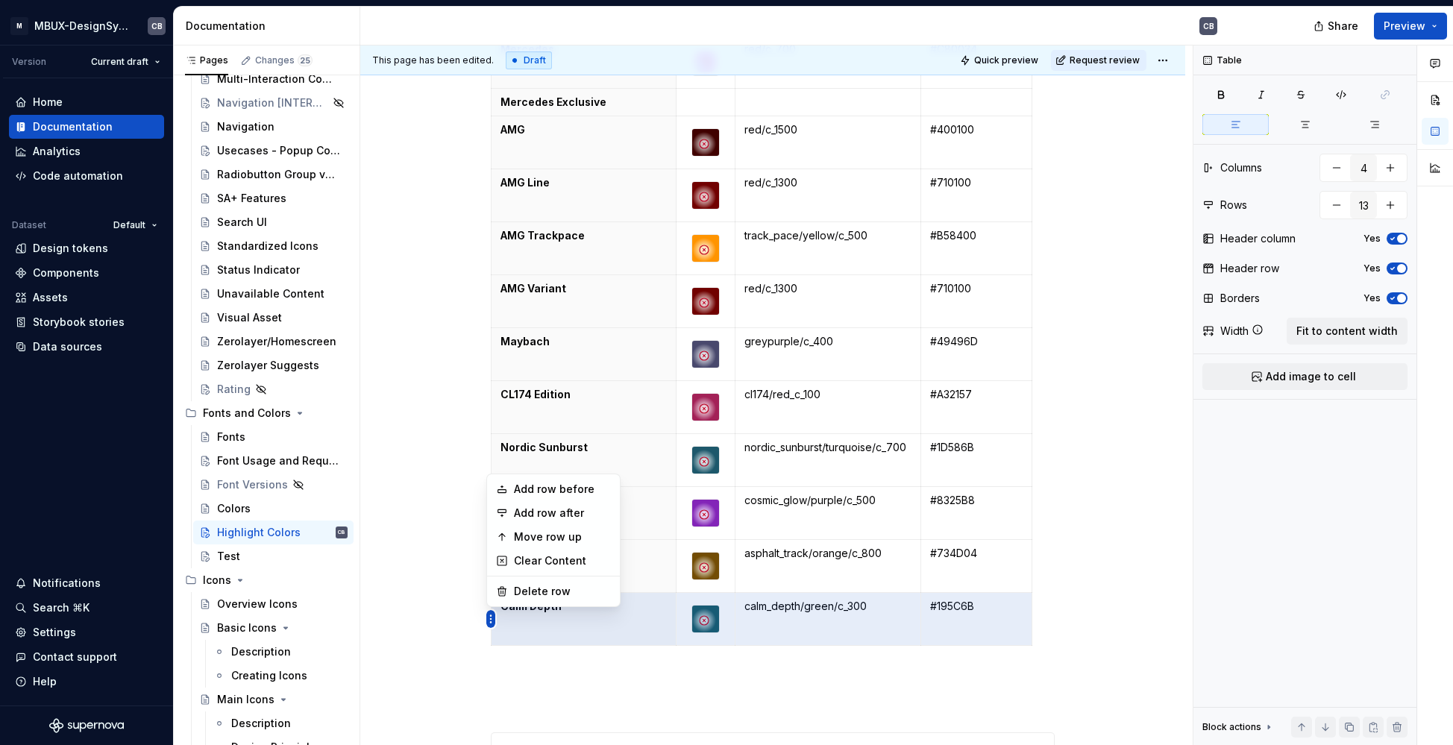
click at [492, 623] on html "M MBUX-DesignSystem CB Version Current draft Home Documentation Analytics Code …" at bounding box center [726, 372] width 1453 height 745
click at [545, 513] on div "Add row after" at bounding box center [562, 513] width 97 height 15
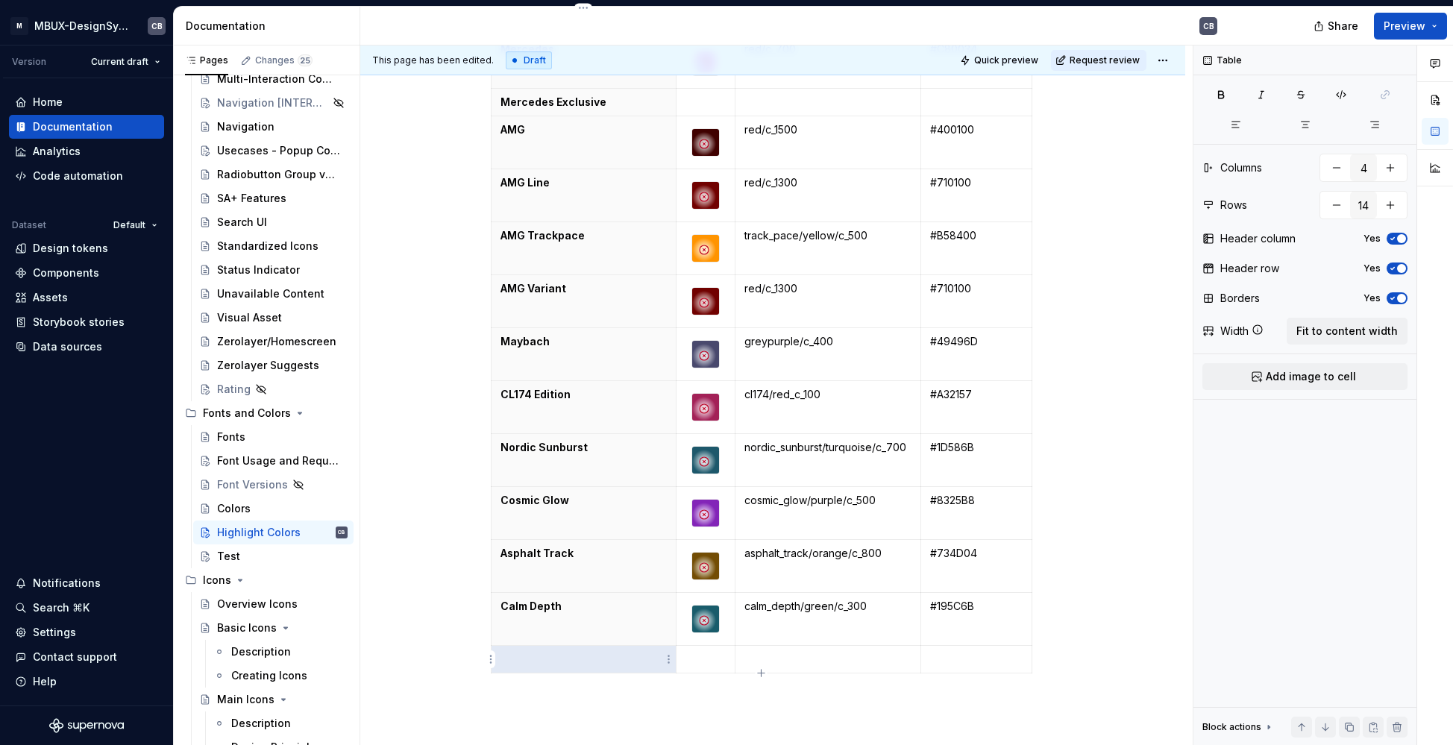
click at [512, 663] on p at bounding box center [584, 659] width 166 height 15
click at [516, 652] on p at bounding box center [584, 659] width 166 height 15
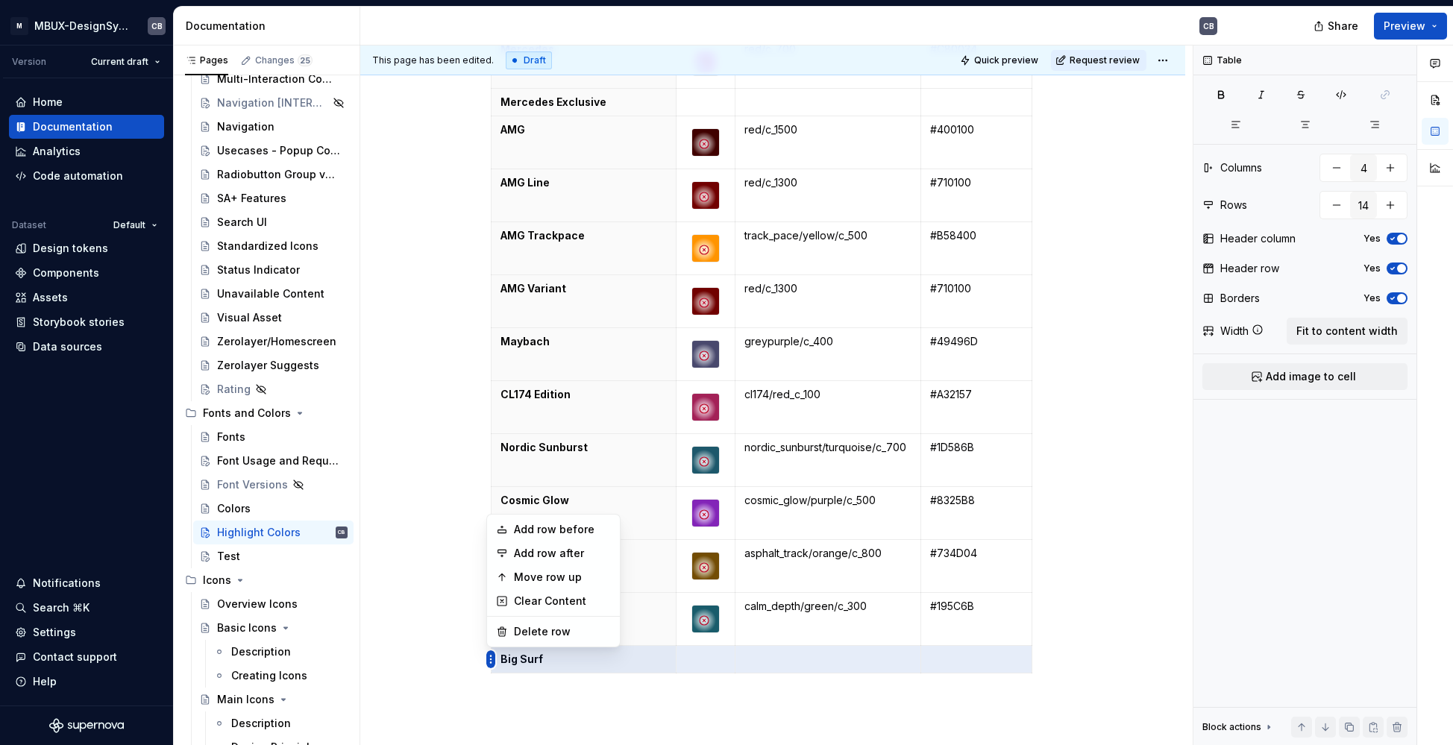
click at [489, 660] on html "M MBUX-DesignSystem CB Version Current draft Home Documentation Analytics Code …" at bounding box center [726, 372] width 1453 height 745
click at [546, 554] on div "Add row after" at bounding box center [562, 553] width 97 height 15
type input "15"
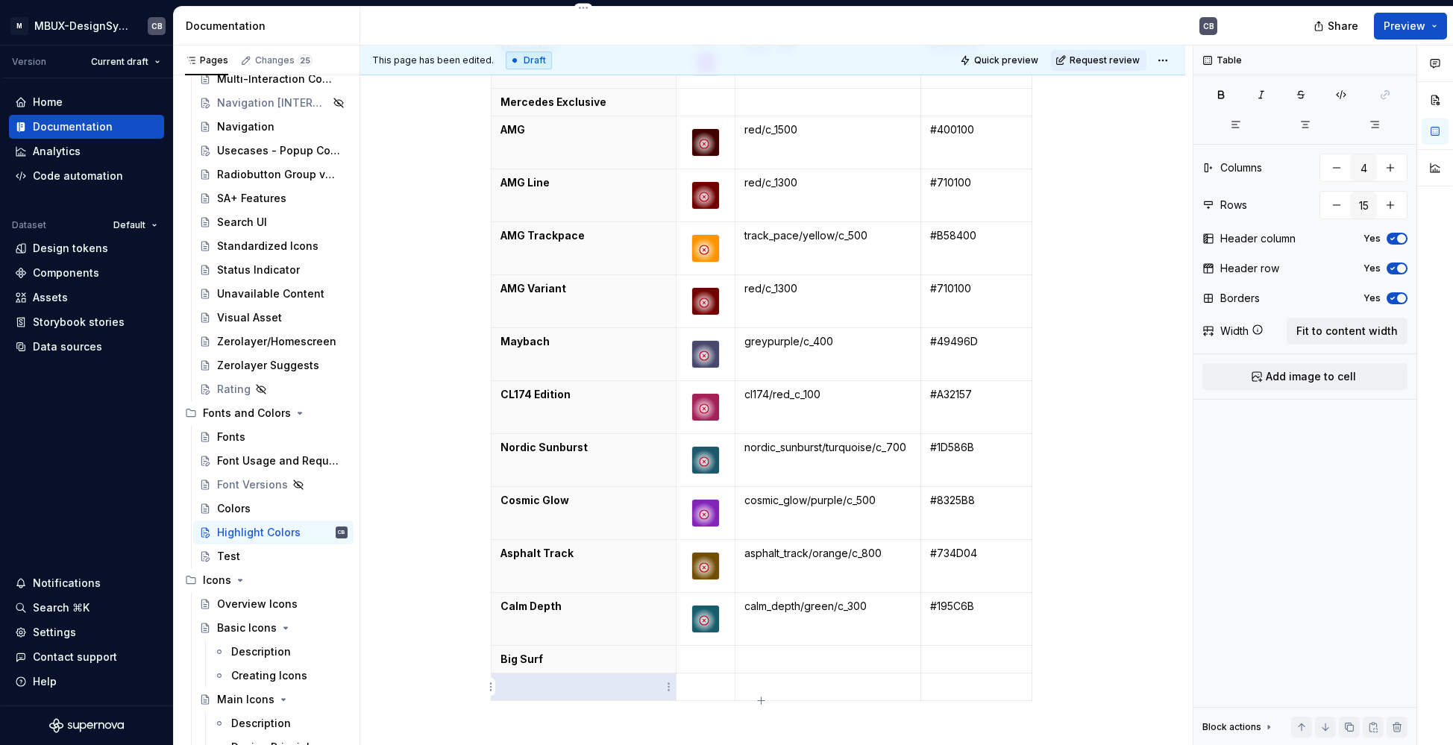
click at [520, 692] on div "**********" at bounding box center [773, 505] width 564 height 1168
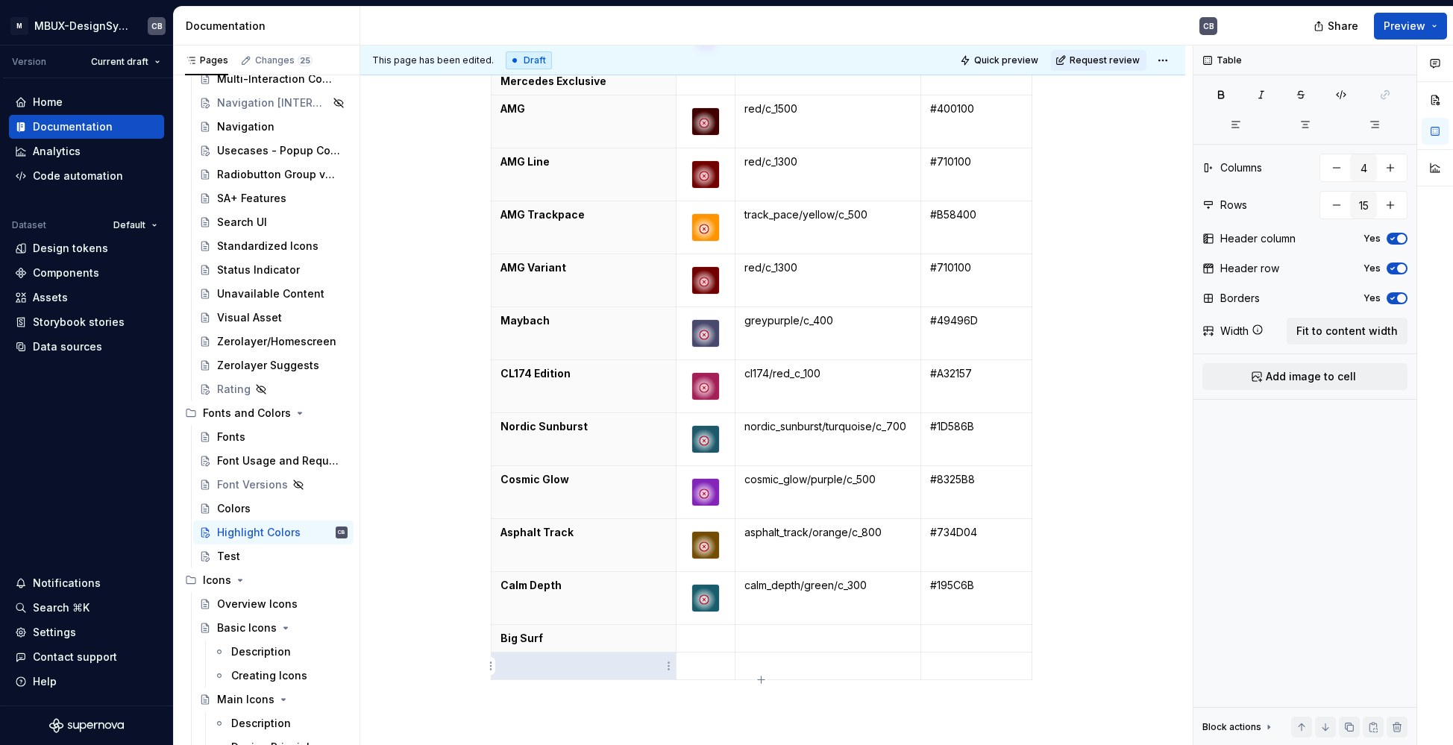
click at [519, 677] on th at bounding box center [584, 667] width 185 height 28
click at [518, 666] on p at bounding box center [584, 666] width 166 height 15
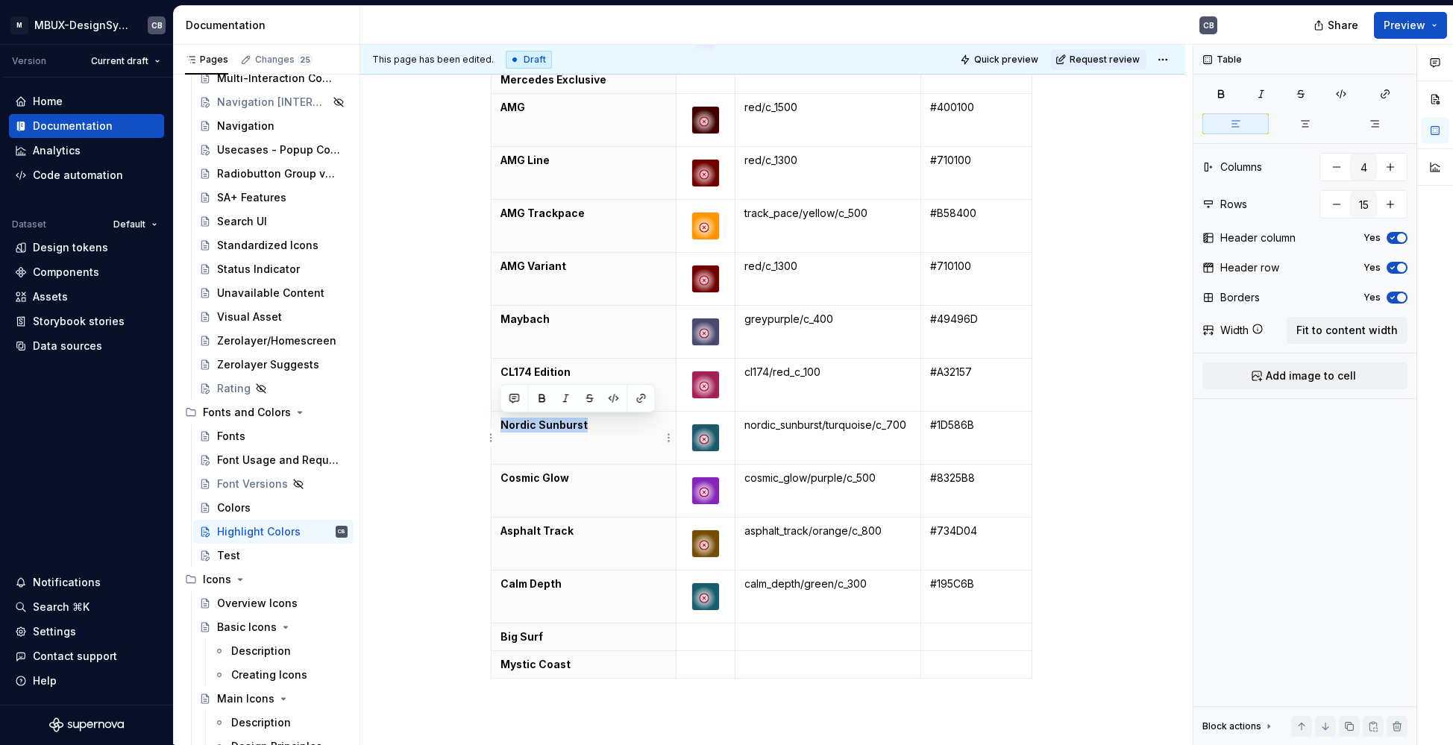
drag, startPoint x: 527, startPoint y: 429, endPoint x: 500, endPoint y: 426, distance: 27.0
click at [501, 426] on p "Nordic Sunburst" at bounding box center [584, 425] width 166 height 15
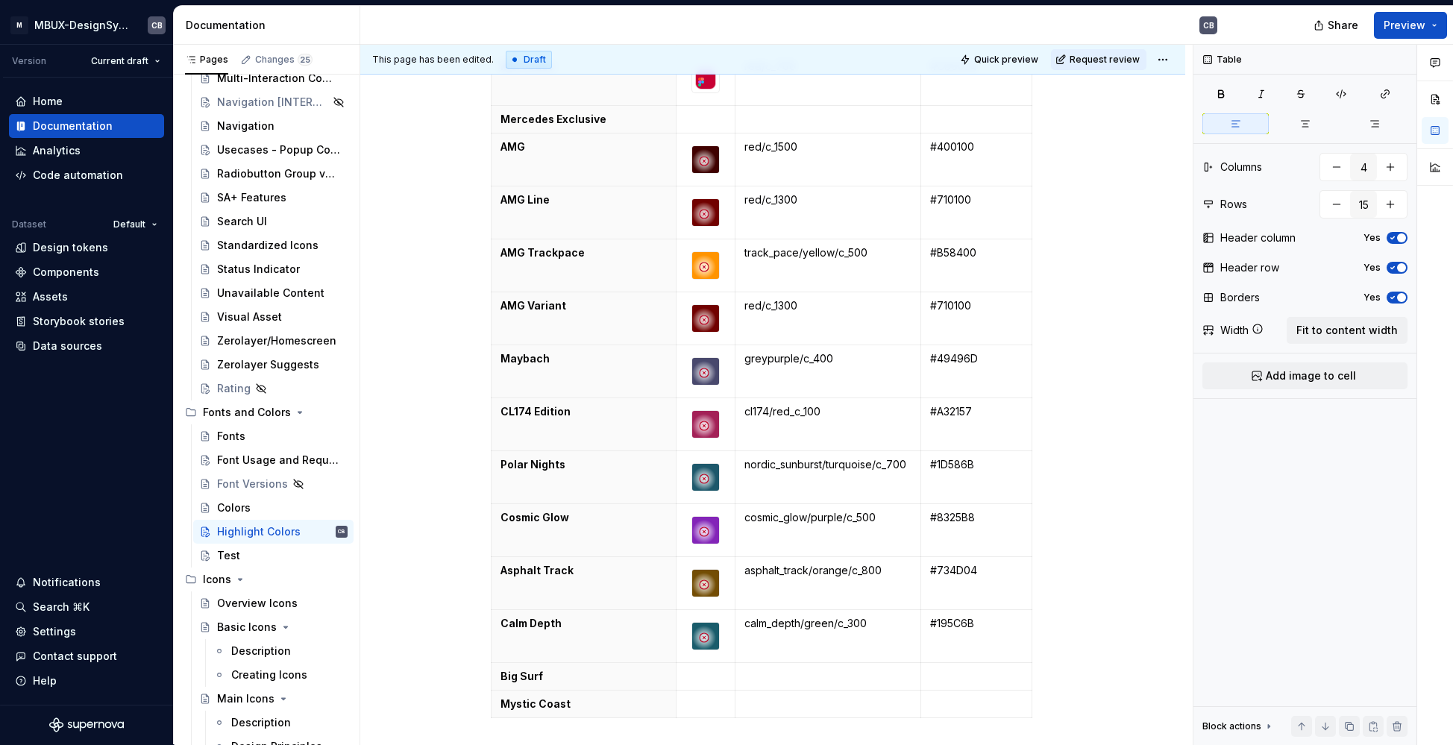
scroll to position [413, 0]
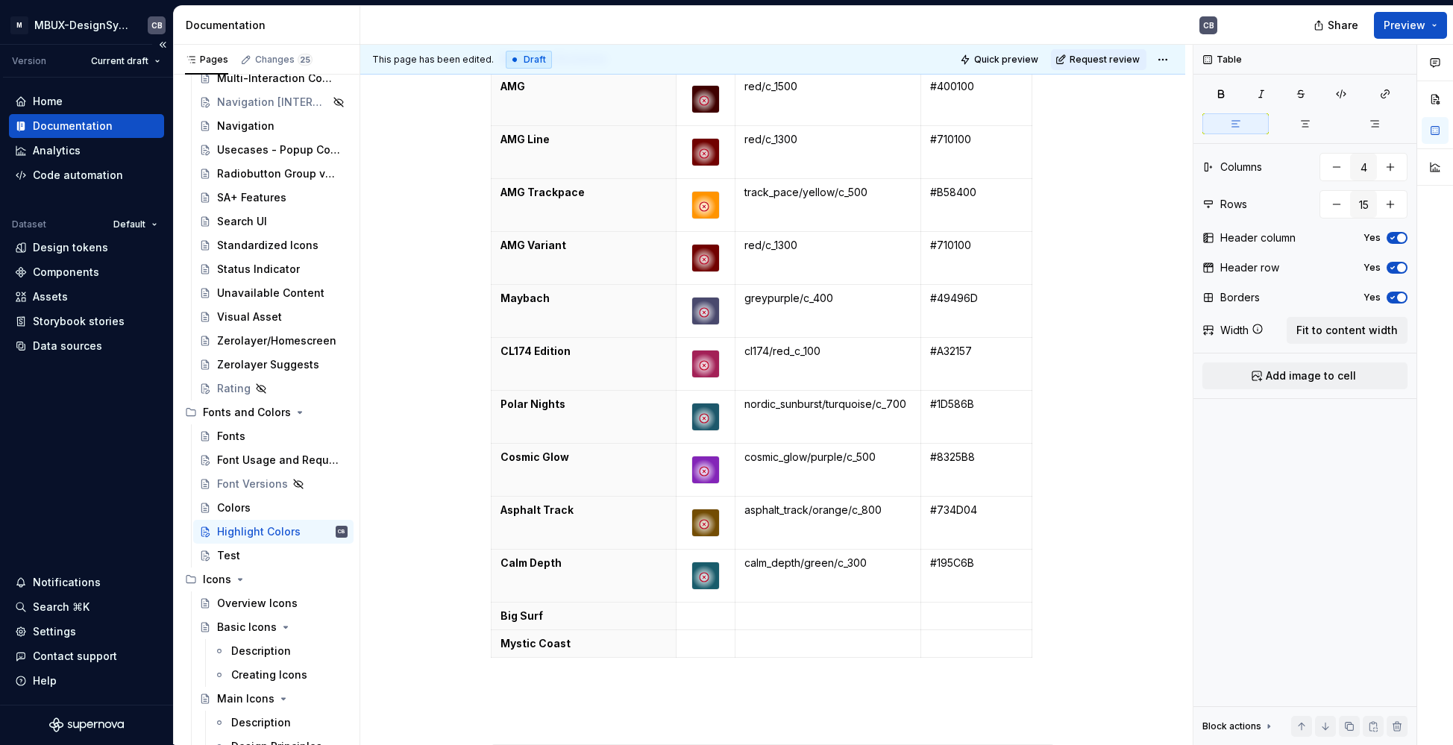
type textarea "*"
